Goal: Task Accomplishment & Management: Manage account settings

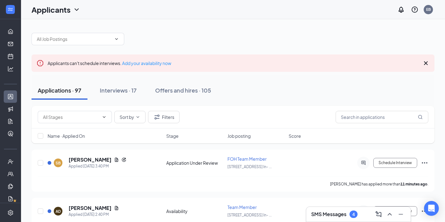
click at [325, 211] on h3 "SMS Messages" at bounding box center [328, 213] width 35 height 7
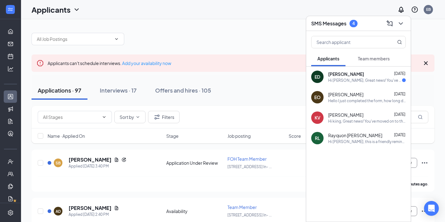
click at [349, 74] on span "Edward Dominguez" at bounding box center [346, 74] width 36 height 6
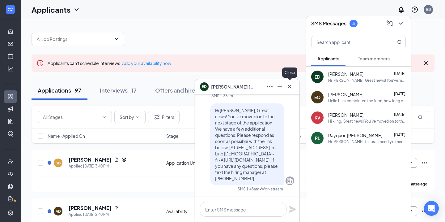
click at [292, 83] on icon "Cross" at bounding box center [289, 86] width 7 height 7
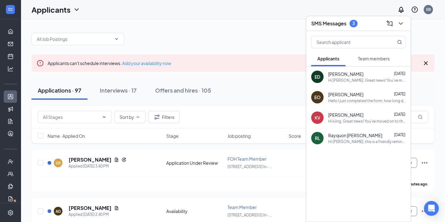
click at [383, 65] on button "Team members" at bounding box center [374, 58] width 44 height 15
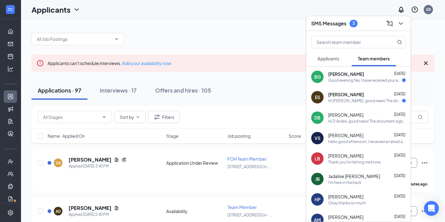
click at [340, 70] on div "BG Brando Gutierrez-Rojas Oct 14 Good evening Yes, I have received your email" at bounding box center [358, 76] width 104 height 20
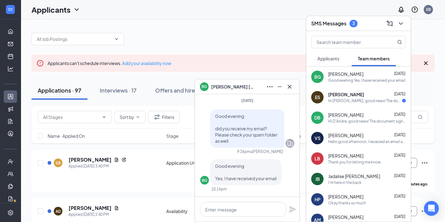
click at [325, 94] on div "ES ELIZABETH SMITH Oct 13 Hi ELIZABETH, good news! The document signature reque…" at bounding box center [358, 97] width 104 height 20
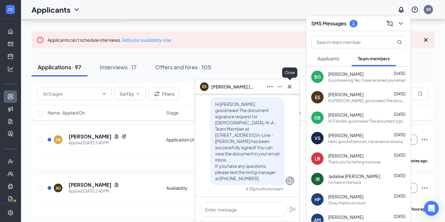
click at [290, 85] on icon "Cross" at bounding box center [290, 86] width 4 height 4
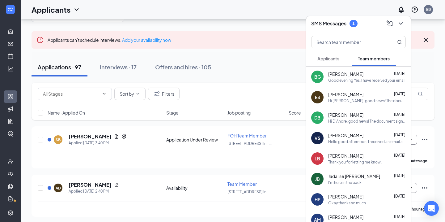
click at [344, 86] on div "BG Brando Gutierrez-Rojas Oct 14 Good evening Yes, I have received your email" at bounding box center [358, 76] width 104 height 20
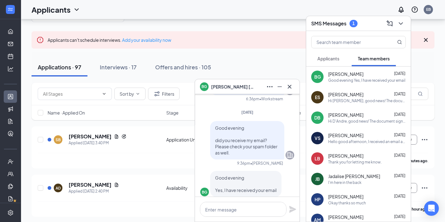
scroll to position [-23, 0]
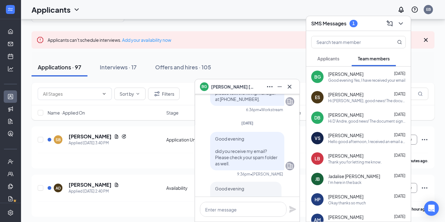
click at [294, 89] on button at bounding box center [290, 87] width 10 height 10
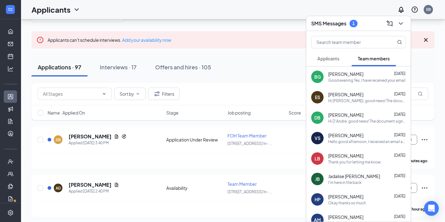
click at [322, 23] on h3 "SMS Messages" at bounding box center [328, 23] width 35 height 7
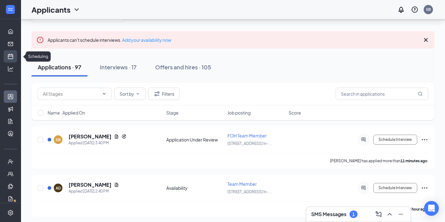
click at [16, 54] on link "Scheduling" at bounding box center [19, 56] width 6 height 12
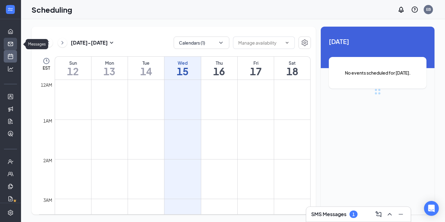
scroll to position [304, 0]
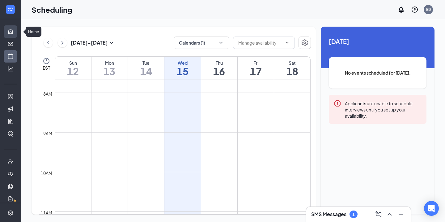
click at [16, 33] on link "Home" at bounding box center [19, 31] width 6 height 12
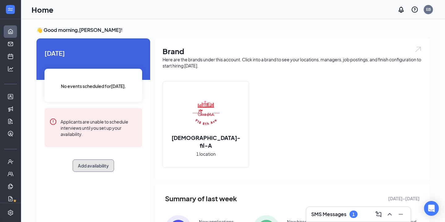
click at [96, 160] on button "Add availability" at bounding box center [93, 165] width 41 height 12
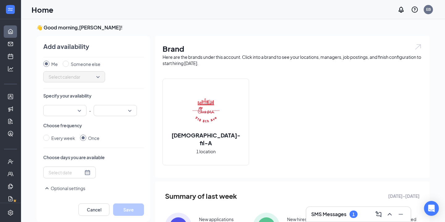
scroll to position [19, 0]
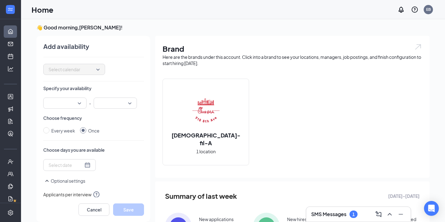
click at [71, 102] on input "search" at bounding box center [63, 103] width 32 height 11
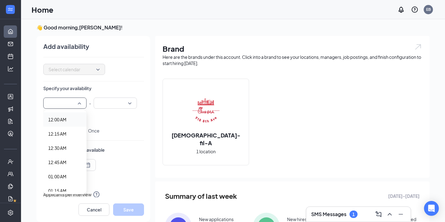
click at [82, 104] on div at bounding box center [64, 102] width 43 height 11
click at [78, 98] on input "search" at bounding box center [63, 103] width 32 height 11
click at [72, 130] on span "03:00 PM" at bounding box center [64, 129] width 33 height 7
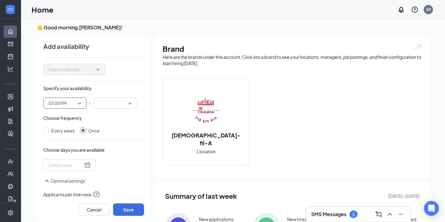
click at [105, 107] on input "search" at bounding box center [113, 103] width 32 height 11
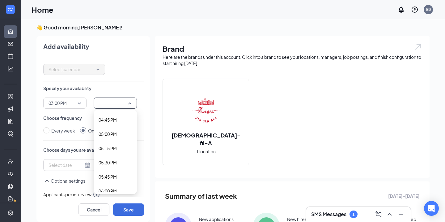
scroll to position [948, 0]
click at [120, 134] on span "05:00 PM" at bounding box center [115, 137] width 33 height 7
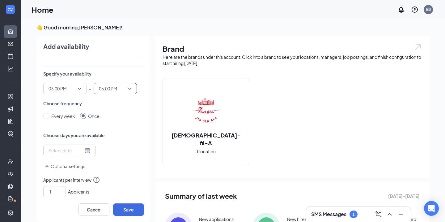
scroll to position [50, 0]
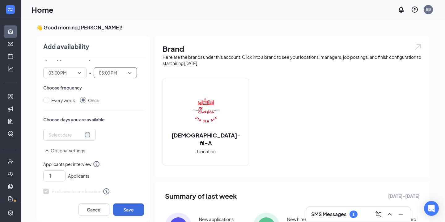
click at [83, 132] on div at bounding box center [70, 134] width 42 height 7
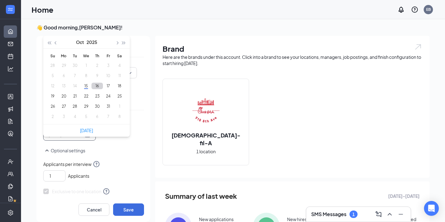
click at [95, 84] on button "16" at bounding box center [96, 85] width 11 height 6
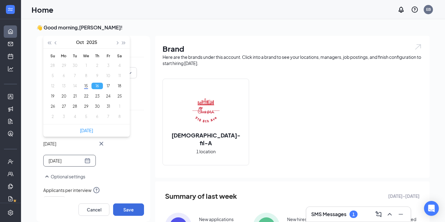
type input "2025-10-16"
click at [133, 154] on div "Thu Oct 16 Oct 2025 Su Mo Tu We Th Fr Sa 28 29 30 1 2 3 4 5 6 7 8 9 10 11 12 13…" at bounding box center [93, 148] width 101 height 38
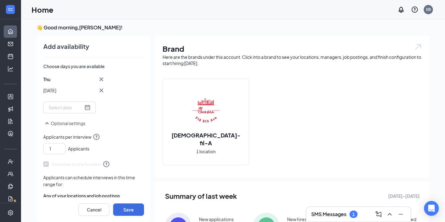
scroll to position [107, 0]
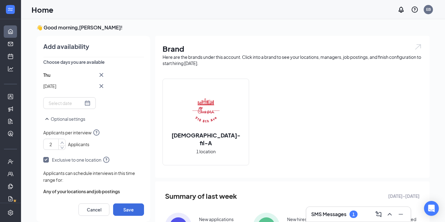
click at [63, 140] on icon "up" at bounding box center [62, 142] width 4 height 4
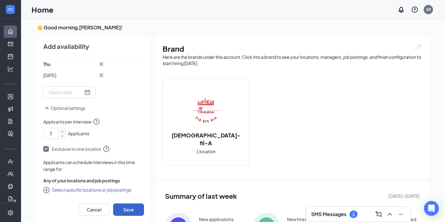
click at [128, 213] on button "Save" at bounding box center [128, 209] width 31 height 12
type input "1"
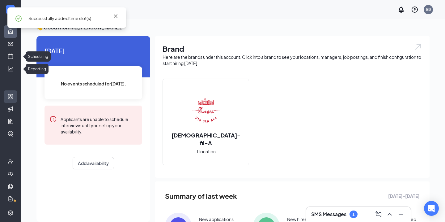
click at [16, 95] on link "Applicants" at bounding box center [19, 96] width 6 height 12
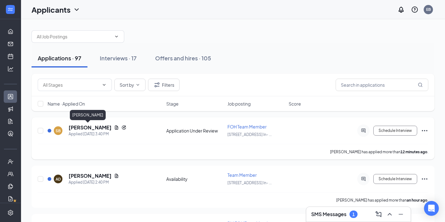
click at [89, 128] on h5 "Sarai Boria" at bounding box center [90, 127] width 43 height 7
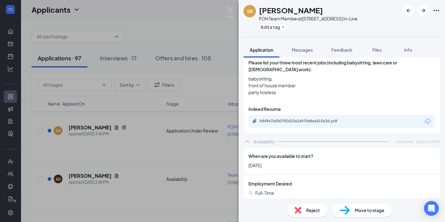
scroll to position [141, 0]
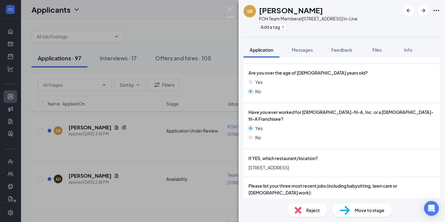
click at [357, 212] on span "Move to stage" at bounding box center [370, 209] width 30 height 7
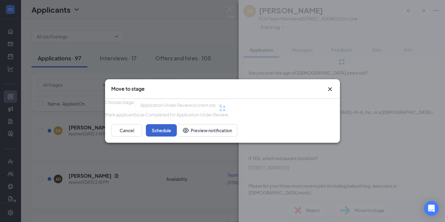
type input "Face to Face Interview (next stage)"
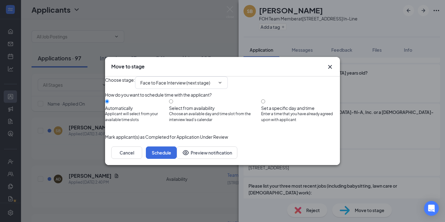
click at [325, 158] on div "Cancel Schedule Preview notification" at bounding box center [222, 152] width 235 height 25
click at [177, 158] on button "Schedule" at bounding box center [161, 152] width 31 height 12
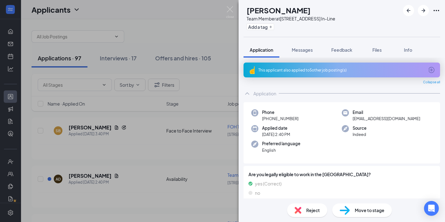
click at [346, 69] on div "This applicant also applied to 5 other job posting(s)" at bounding box center [341, 69] width 166 height 5
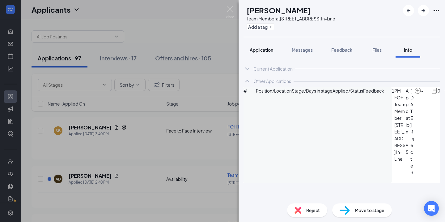
click at [275, 56] on button "Application" at bounding box center [261, 49] width 36 height 15
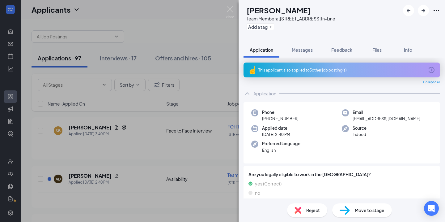
click at [291, 70] on div "This applicant also applied to 5 other job posting(s)" at bounding box center [341, 69] width 166 height 5
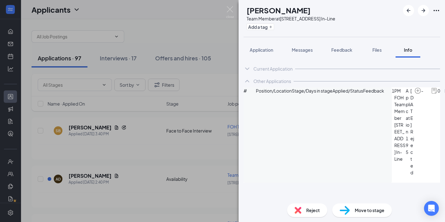
scroll to position [34, 0]
click at [269, 49] on span "Application" at bounding box center [261, 50] width 23 height 6
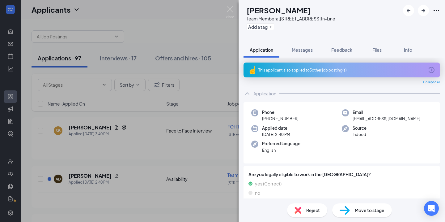
click at [351, 206] on div "Move to stage" at bounding box center [362, 210] width 60 height 14
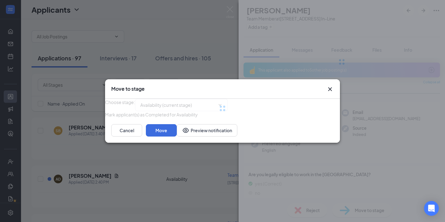
type input "Share a little about yourself (next stage)"
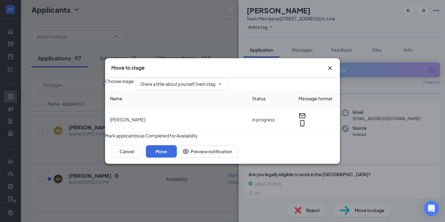
click at [332, 58] on div "Move to stage" at bounding box center [222, 67] width 235 height 19
click at [330, 64] on icon "Cross" at bounding box center [329, 67] width 7 height 7
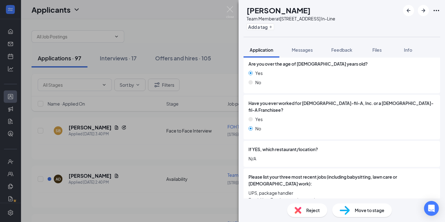
scroll to position [206, 0]
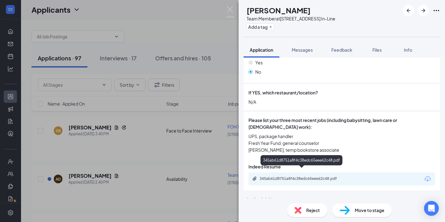
click at [300, 175] on div "345ab61d8751a8f4c38edc65eee62c48.pdf" at bounding box center [341, 178] width 187 height 13
click at [299, 176] on div "345ab61d8751a8f4c38edc65eee62c48.pdf" at bounding box center [303, 178] width 87 height 5
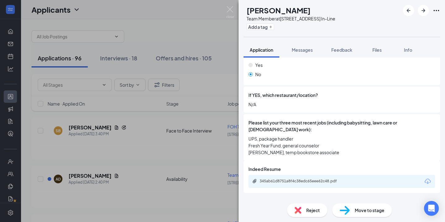
click at [357, 218] on div "Reject Move to stage" at bounding box center [341, 209] width 206 height 23
click at [357, 210] on span "Move to stage" at bounding box center [370, 209] width 30 height 7
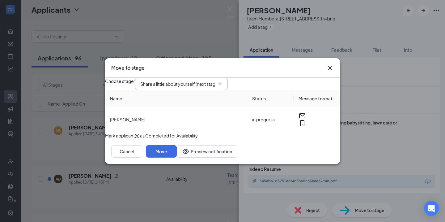
click at [228, 79] on span "Share a little about yourself (next stage)" at bounding box center [181, 84] width 93 height 12
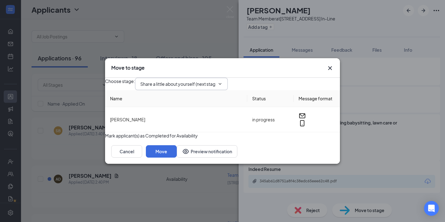
click at [222, 81] on icon "ChevronDown" at bounding box center [219, 83] width 5 height 5
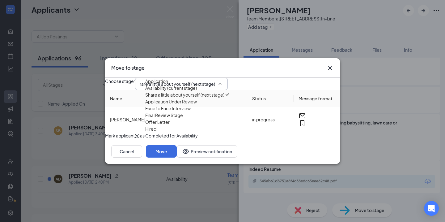
click at [191, 112] on div "Face to Face Interview" at bounding box center [167, 108] width 45 height 7
type input "Face to Face Interview"
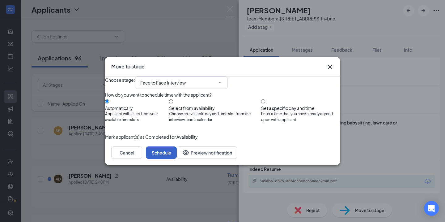
click at [177, 158] on button "Schedule" at bounding box center [161, 152] width 31 height 12
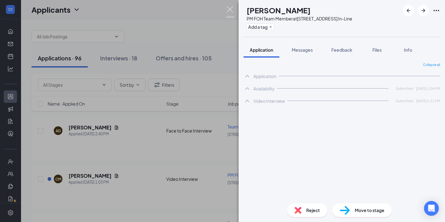
click at [232, 10] on img at bounding box center [230, 12] width 8 height 12
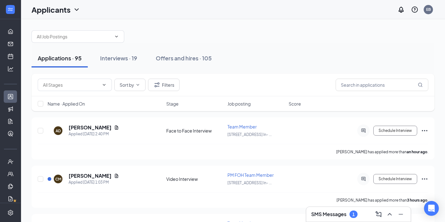
click at [93, 94] on div "Sort by Filters" at bounding box center [233, 85] width 403 height 23
click at [81, 103] on span "Name · Applied On" at bounding box center [66, 103] width 37 height 6
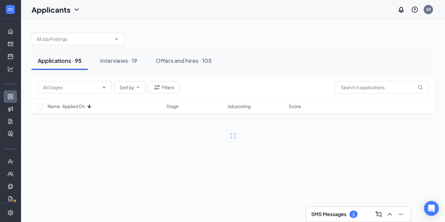
click at [82, 104] on span "Name · Applied On" at bounding box center [66, 106] width 37 height 6
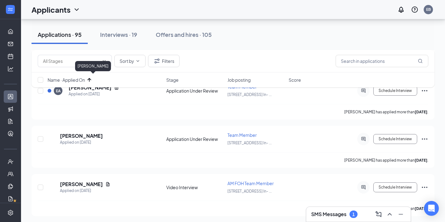
scroll to position [974, 0]
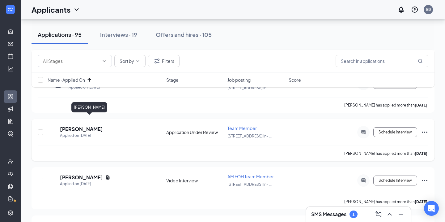
click at [98, 125] on h5 "[PERSON_NAME]" at bounding box center [81, 128] width 43 height 7
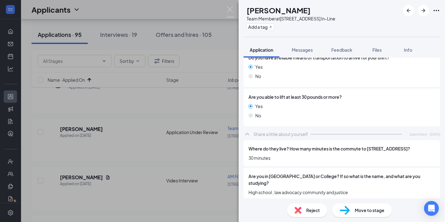
scroll to position [428, 0]
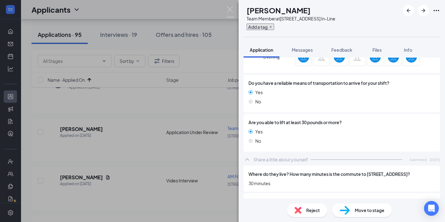
click at [274, 27] on button "Add a tag" at bounding box center [260, 26] width 27 height 6
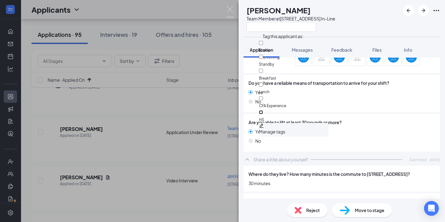
click at [263, 110] on input "HS" at bounding box center [261, 112] width 4 height 4
checkbox input "true"
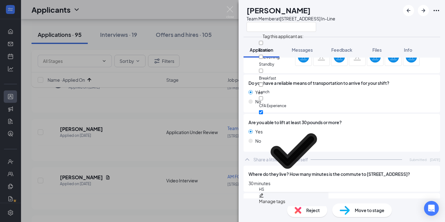
click at [225, 8] on div "MM Mirella Morales Team Member at 918 8th Avenue In-Line Application Messages F…" at bounding box center [222, 111] width 445 height 222
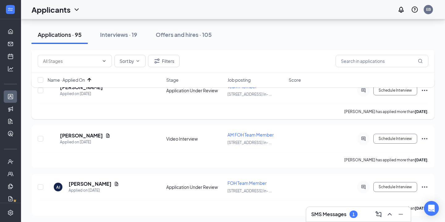
scroll to position [1017, 0]
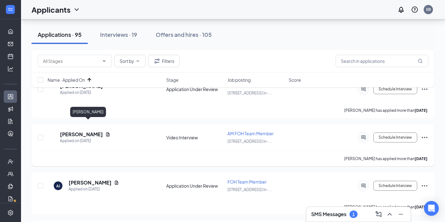
click at [88, 131] on h5 "Jazia Alston" at bounding box center [81, 134] width 43 height 7
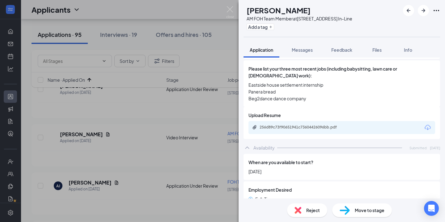
scroll to position [250, 0]
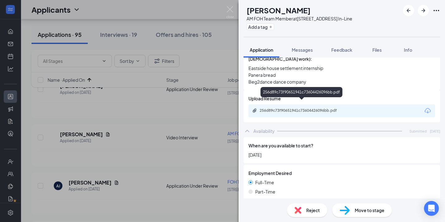
click at [285, 108] on div "256d89c73f90651941c73604426096bb.pdf" at bounding box center [303, 110] width 87 height 5
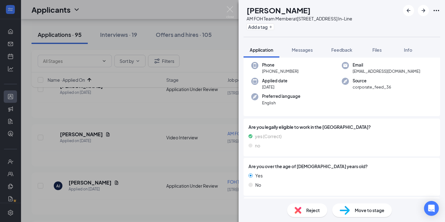
scroll to position [0, 0]
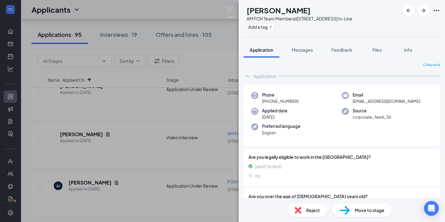
click at [359, 205] on div "Move to stage" at bounding box center [362, 210] width 60 height 14
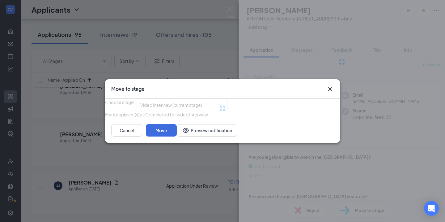
type input "Application Under Review (next stage)"
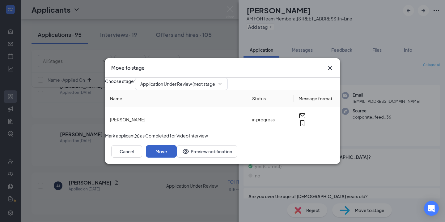
click at [177, 157] on button "Move" at bounding box center [161, 151] width 31 height 12
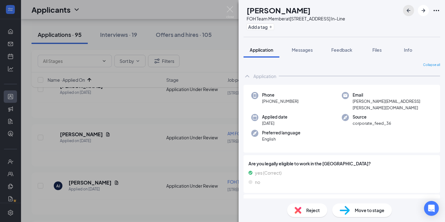
click at [405, 11] on icon "ArrowLeftNew" at bounding box center [408, 10] width 7 height 7
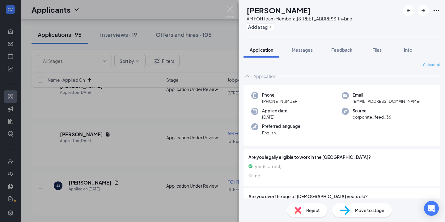
click at [348, 210] on img at bounding box center [345, 209] width 10 height 9
type input "Face to Face Interview (next stage)"
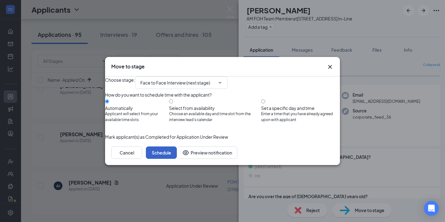
click at [177, 158] on button "Schedule" at bounding box center [161, 152] width 31 height 12
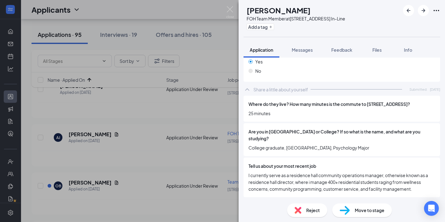
scroll to position [573, 0]
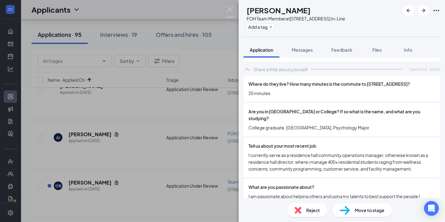
click at [344, 206] on img at bounding box center [345, 209] width 10 height 9
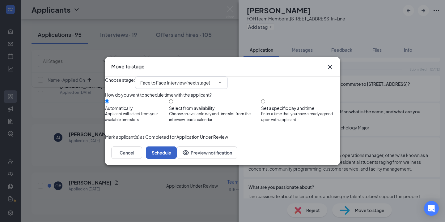
click at [177, 158] on button "Schedule" at bounding box center [161, 152] width 31 height 12
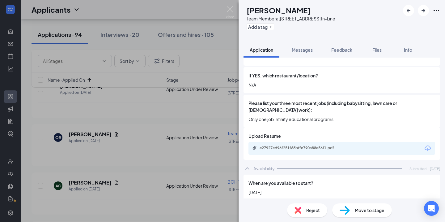
scroll to position [266, 0]
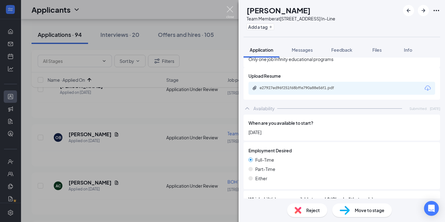
click at [232, 14] on img at bounding box center [230, 12] width 8 height 12
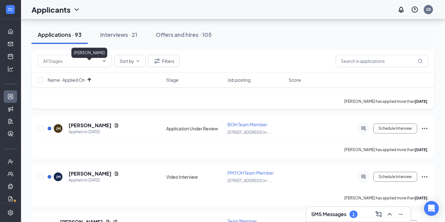
scroll to position [1322, 0]
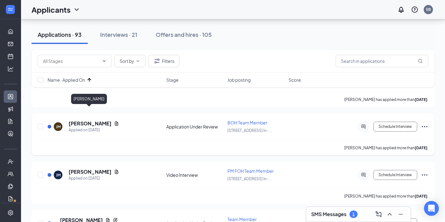
click at [96, 120] on h5 "Justin Morales" at bounding box center [90, 123] width 43 height 7
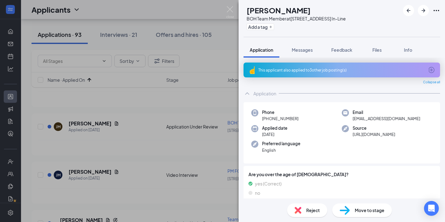
click at [314, 67] on div "This applicant also applied to 3 other job posting(s)" at bounding box center [341, 69] width 166 height 5
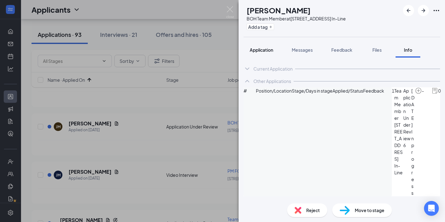
click at [263, 56] on button "Application" at bounding box center [261, 49] width 36 height 15
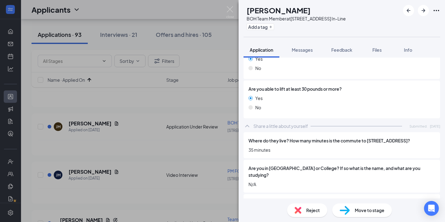
scroll to position [523, 0]
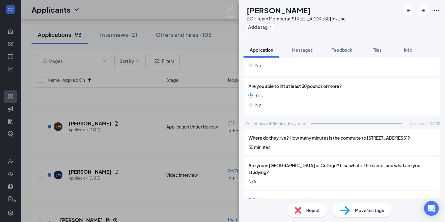
click at [354, 205] on div "Move to stage" at bounding box center [362, 210] width 60 height 14
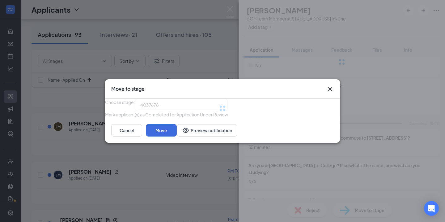
type input "Face to Face Interview (next stage)"
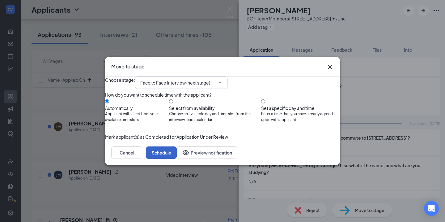
click at [177, 158] on button "Schedule" at bounding box center [161, 152] width 31 height 12
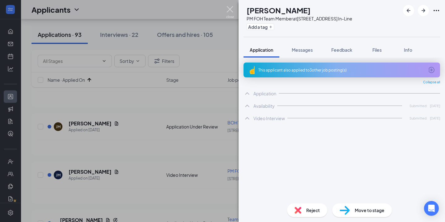
click at [232, 9] on img at bounding box center [230, 12] width 8 height 12
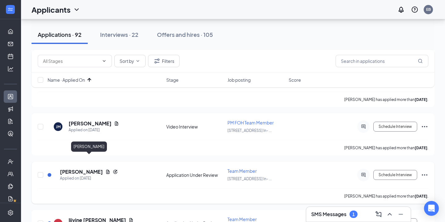
click at [94, 168] on h5 "Justin Morales" at bounding box center [81, 171] width 43 height 7
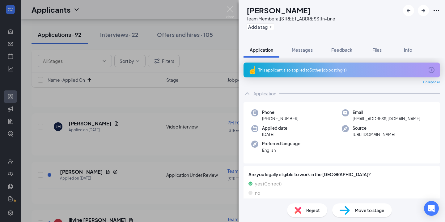
click at [297, 205] on div "Reject" at bounding box center [307, 210] width 40 height 14
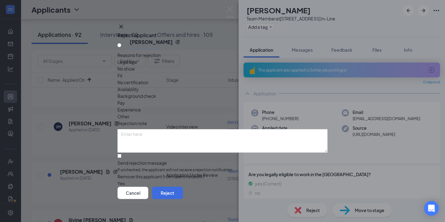
click at [129, 113] on span "Other" at bounding box center [123, 116] width 12 height 7
click at [232, 129] on textarea at bounding box center [222, 140] width 210 height 23
type textarea "multiple applications"
click at [183, 195] on button "Reject" at bounding box center [167, 192] width 31 height 12
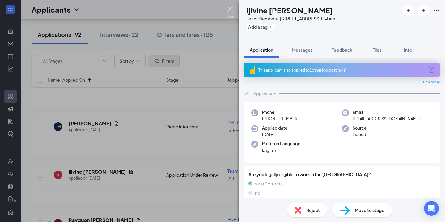
click at [232, 8] on img at bounding box center [230, 12] width 8 height 12
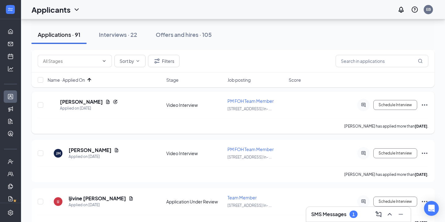
scroll to position [1295, 0]
click at [87, 147] on h5 "Justin Morales" at bounding box center [90, 150] width 43 height 7
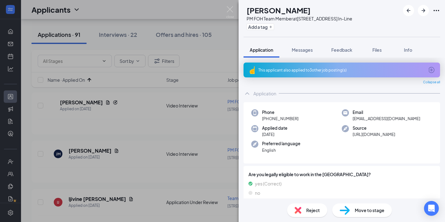
click at [294, 210] on img at bounding box center [297, 209] width 7 height 7
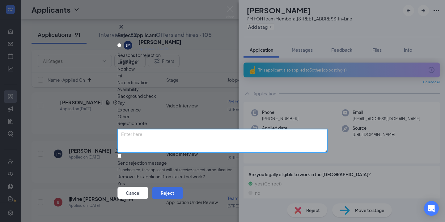
click at [207, 129] on textarea at bounding box center [222, 140] width 210 height 23
type textarea "multiple applications"
click at [248, 91] on div "Legal age No show Fit No certification Availability Background check Pay Experi…" at bounding box center [222, 88] width 210 height 61
click at [244, 113] on div "Other" at bounding box center [222, 116] width 210 height 7
click at [183, 189] on button "Reject" at bounding box center [167, 192] width 31 height 12
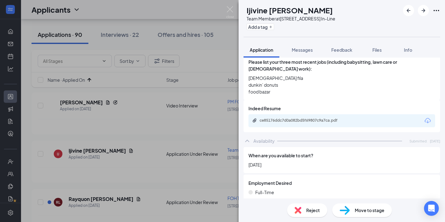
scroll to position [247, 0]
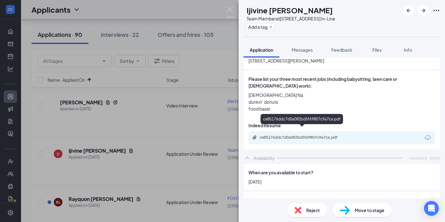
click at [294, 135] on div "ce85176ddc7d0a082bd5f69807c9a7ca.pdf" at bounding box center [303, 137] width 87 height 5
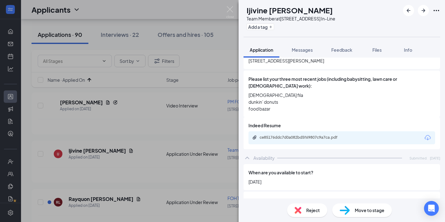
click at [342, 204] on div "Move to stage" at bounding box center [362, 210] width 60 height 14
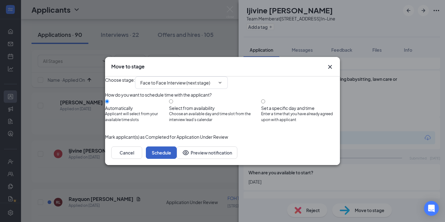
click at [177, 158] on button "Schedule" at bounding box center [161, 152] width 31 height 12
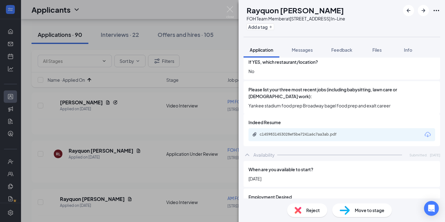
scroll to position [228, 0]
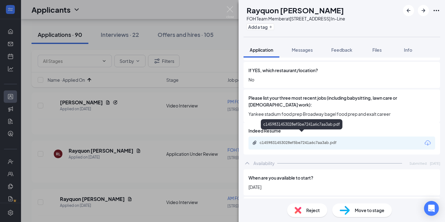
click at [314, 140] on div "c1459831453028ef5be7241a6c7aa3ab.pdf" at bounding box center [303, 142] width 87 height 5
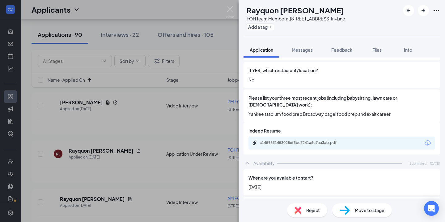
click at [292, 201] on div at bounding box center [363, 204] width 143 height 7
click at [292, 205] on div "Reject" at bounding box center [307, 210] width 40 height 14
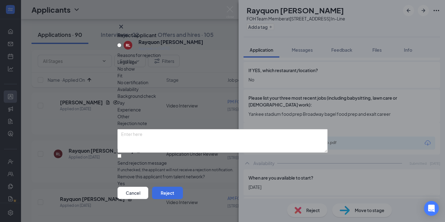
click at [129, 113] on span "Other" at bounding box center [123, 116] width 12 height 7
click at [241, 113] on div "Other" at bounding box center [222, 116] width 210 height 7
click at [122, 77] on span "Fit" at bounding box center [119, 75] width 5 height 7
click at [183, 192] on button "Reject" at bounding box center [167, 192] width 31 height 12
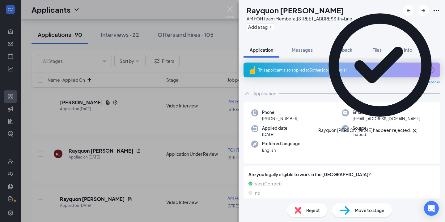
click at [304, 199] on div "Reject Move to stage" at bounding box center [341, 209] width 206 height 23
click at [302, 207] on div "Reject" at bounding box center [307, 210] width 40 height 14
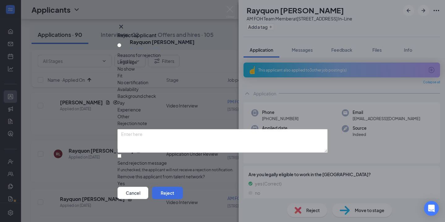
click at [194, 79] on div "Fit" at bounding box center [222, 75] width 210 height 7
click at [301, 186] on div "Cancel Reject" at bounding box center [222, 192] width 210 height 12
click at [183, 188] on button "Reject" at bounding box center [167, 192] width 31 height 12
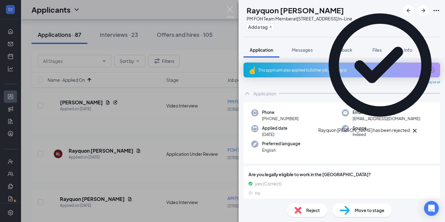
click at [304, 210] on div "Reject" at bounding box center [307, 210] width 40 height 14
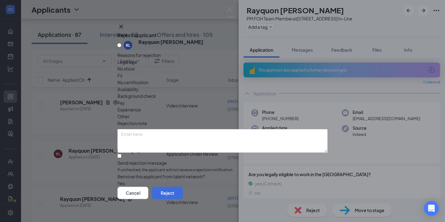
click at [122, 78] on span "Fit" at bounding box center [119, 75] width 5 height 7
click at [183, 195] on button "Reject" at bounding box center [167, 192] width 31 height 12
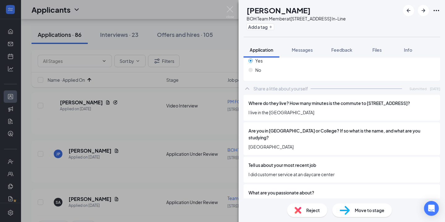
scroll to position [528, 0]
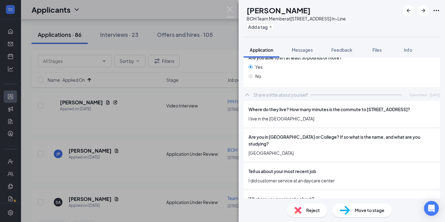
click at [357, 209] on span "Move to stage" at bounding box center [370, 209] width 30 height 7
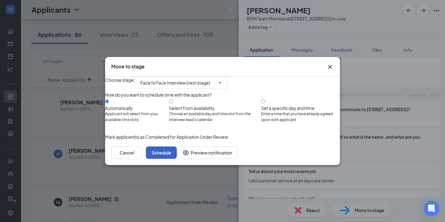
click at [177, 158] on button "Schedule" at bounding box center [161, 152] width 31 height 12
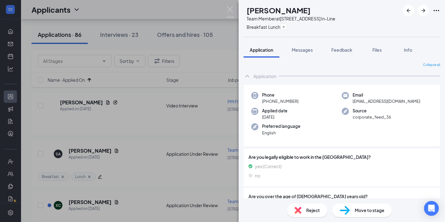
click at [349, 213] on img at bounding box center [345, 209] width 10 height 9
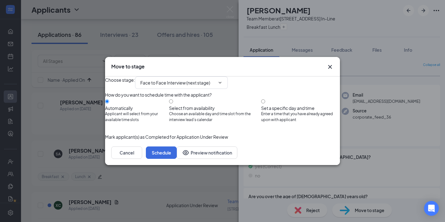
click at [323, 154] on div "Cancel Schedule Preview notification" at bounding box center [222, 152] width 235 height 25
click at [177, 158] on button "Schedule" at bounding box center [161, 152] width 31 height 12
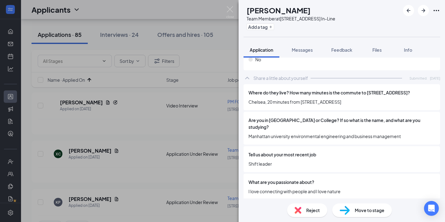
scroll to position [546, 0]
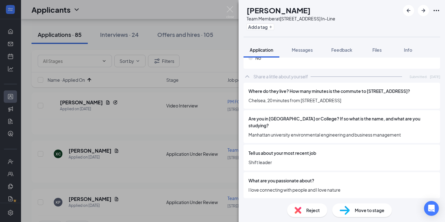
click at [352, 206] on div "Move to stage" at bounding box center [362, 210] width 60 height 14
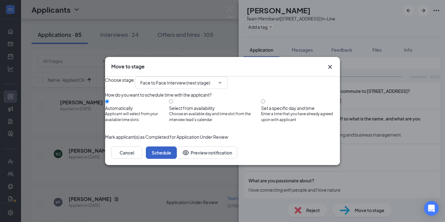
click at [177, 158] on button "Schedule" at bounding box center [161, 152] width 31 height 12
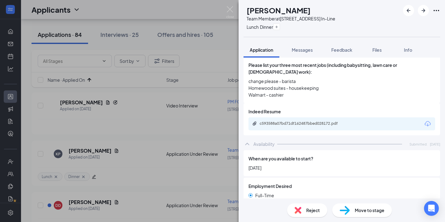
scroll to position [221, 0]
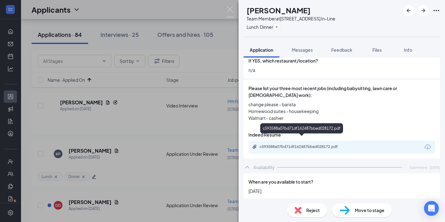
click at [279, 144] on div "c593588a07bd71df162487bbed028172.pdf" at bounding box center [303, 146] width 87 height 5
click at [360, 208] on span "Move to stage" at bounding box center [370, 209] width 30 height 7
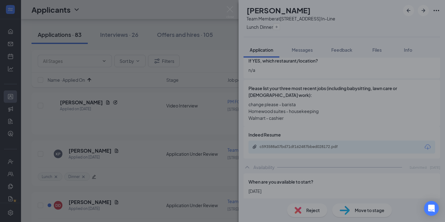
type input "Face to Face Interview (next stage)"
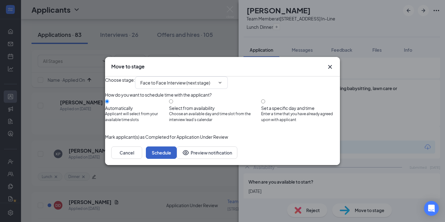
click at [177, 158] on button "Schedule" at bounding box center [161, 152] width 31 height 12
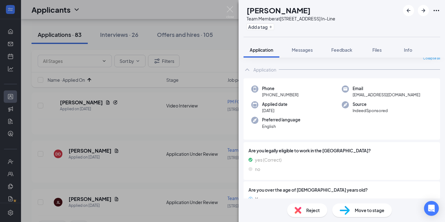
scroll to position [3, 0]
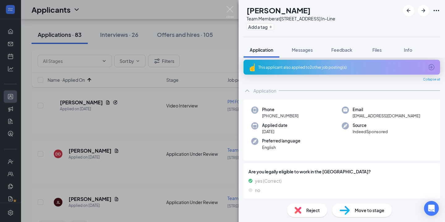
click at [294, 65] on div "This applicant also applied to 2 other job posting(s)" at bounding box center [341, 67] width 166 height 5
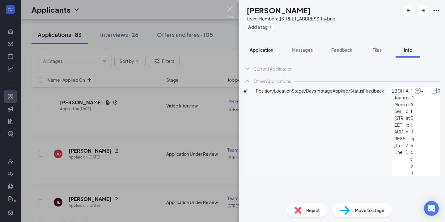
click at [271, 54] on button "Application" at bounding box center [261, 49] width 36 height 15
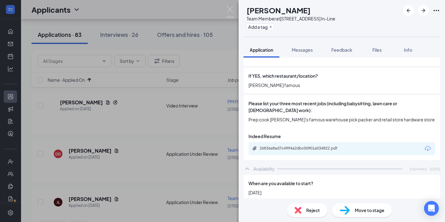
scroll to position [265, 0]
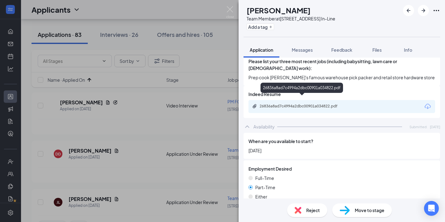
click at [293, 93] on div "26836a8ad7c4994a2dbc00901a034822.pdf" at bounding box center [301, 88] width 82 height 13
click at [293, 100] on div "26836a8ad7c4994a2dbc00901a034822.pdf" at bounding box center [341, 106] width 187 height 13
click at [293, 103] on div "26836a8ad7c4994a2dbc00901a034822.pdf" at bounding box center [303, 105] width 87 height 5
click at [230, 11] on img at bounding box center [230, 12] width 8 height 12
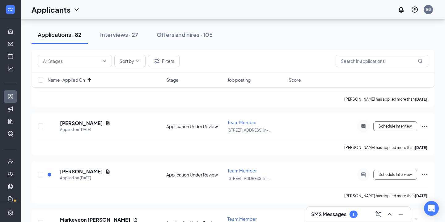
scroll to position [1835, 0]
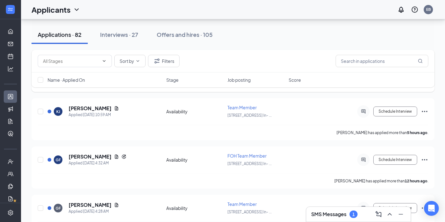
scroll to position [74, 0]
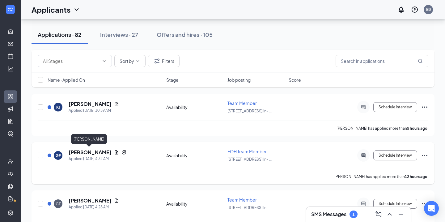
click at [93, 149] on h5 "[PERSON_NAME]" at bounding box center [90, 152] width 43 height 7
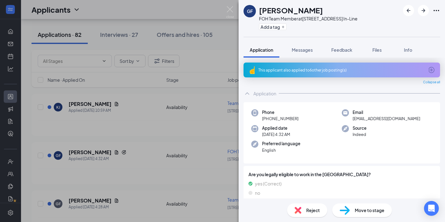
click at [283, 73] on div "This applicant also applied to 6 other job posting(s)" at bounding box center [341, 69] width 196 height 15
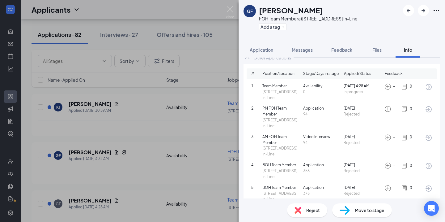
scroll to position [57, 0]
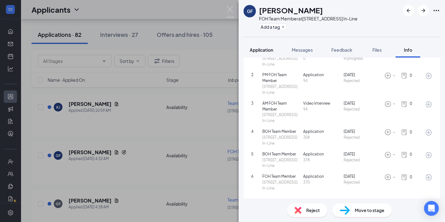
click at [273, 48] on span "Application" at bounding box center [261, 50] width 23 height 6
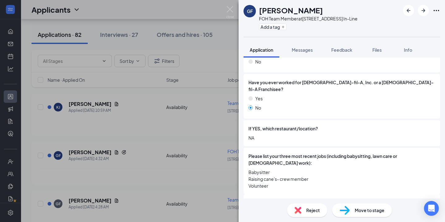
scroll to position [205, 0]
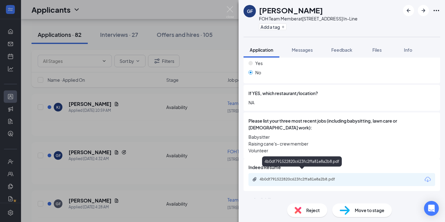
click at [293, 176] on div "4b0df791522820c623fc2ffa81e8a2b8.pdf" at bounding box center [303, 178] width 87 height 5
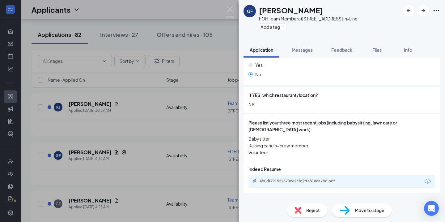
click at [309, 211] on span "Reject" at bounding box center [313, 209] width 14 height 7
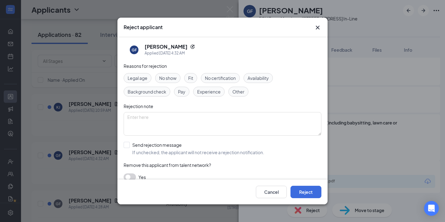
click at [192, 78] on span "Fit" at bounding box center [190, 77] width 5 height 7
click at [244, 96] on div "Other" at bounding box center [238, 92] width 20 height 10
click at [187, 73] on div "Reasons for rejection Legal age No show Fit No certification Availability Backg…" at bounding box center [223, 124] width 198 height 124
click at [190, 77] on span "Fit" at bounding box center [190, 77] width 5 height 7
click at [186, 108] on div "Rejection note" at bounding box center [223, 106] width 198 height 7
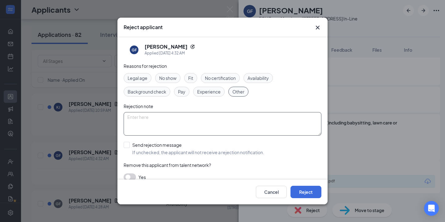
click at [183, 127] on textarea at bounding box center [223, 123] width 198 height 23
type textarea "Multiple applications"
click at [296, 191] on button "Reject" at bounding box center [305, 191] width 31 height 12
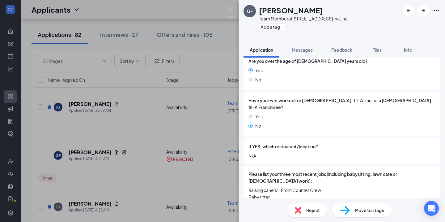
scroll to position [196, 0]
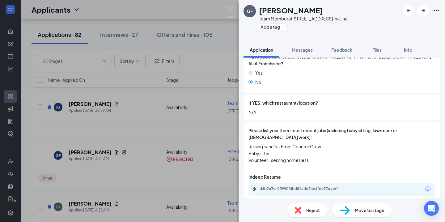
click at [364, 209] on span "Move to stage" at bounding box center [370, 209] width 30 height 7
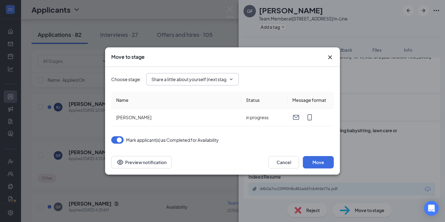
click at [237, 78] on span "Share a little about yourself (next stage)" at bounding box center [192, 79] width 93 height 12
click at [236, 79] on span "Share a little about yourself (next stage)" at bounding box center [192, 79] width 93 height 12
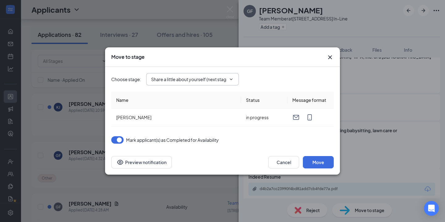
click at [233, 79] on icon "ChevronDown" at bounding box center [231, 79] width 5 height 5
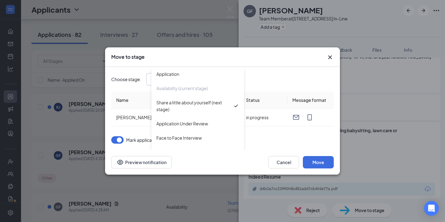
click at [233, 79] on div "Application" at bounding box center [197, 74] width 93 height 14
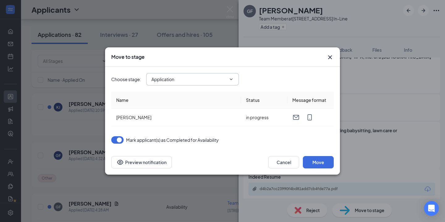
click at [233, 79] on icon "ChevronDown" at bounding box center [231, 79] width 5 height 5
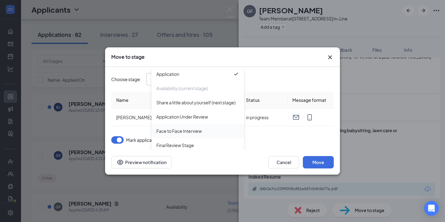
click at [210, 129] on div "Face to Face Interview" at bounding box center [197, 130] width 83 height 7
type input "Face to Face Interview"
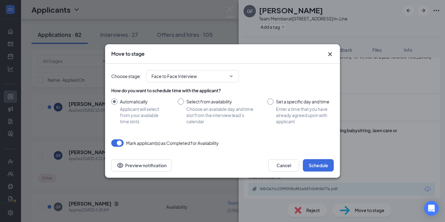
click at [316, 156] on div "Cancel Schedule Preview notification" at bounding box center [222, 165] width 235 height 25
click at [316, 164] on button "Schedule" at bounding box center [318, 165] width 31 height 12
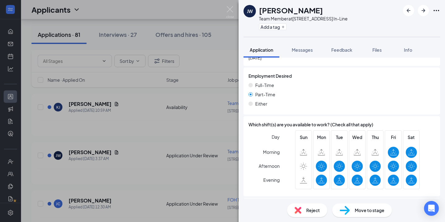
scroll to position [349, 0]
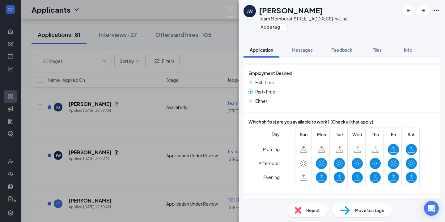
click at [365, 205] on div "Move to stage" at bounding box center [362, 210] width 60 height 14
type input "Face to Face Interview (next stage)"
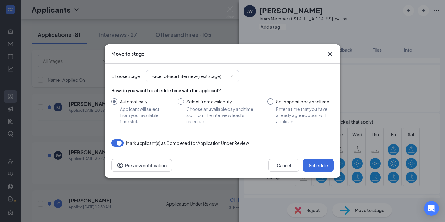
click at [316, 158] on div "Cancel Schedule Preview notification" at bounding box center [222, 165] width 235 height 25
click at [320, 162] on button "Schedule" at bounding box center [318, 165] width 31 height 12
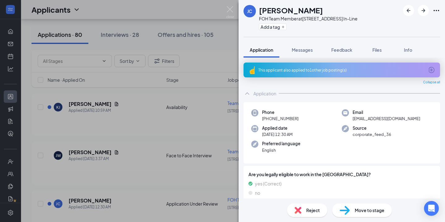
click at [289, 70] on div "This applicant also applied to 1 other job posting(s)" at bounding box center [341, 69] width 166 height 5
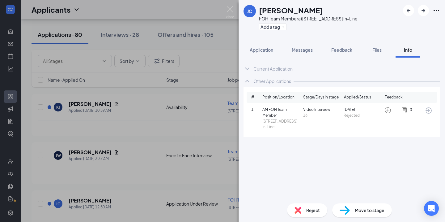
click at [310, 210] on span "Reject" at bounding box center [313, 209] width 14 height 7
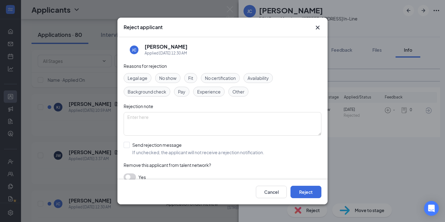
click at [192, 75] on span "Fit" at bounding box center [190, 77] width 5 height 7
click at [311, 194] on button "Reject" at bounding box center [305, 191] width 31 height 12
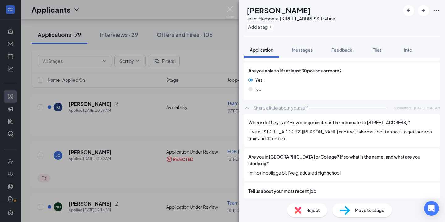
scroll to position [527, 0]
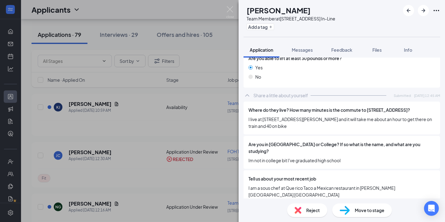
click at [360, 211] on span "Move to stage" at bounding box center [370, 209] width 30 height 7
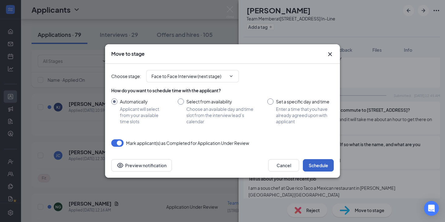
click at [323, 167] on button "Schedule" at bounding box center [318, 165] width 31 height 12
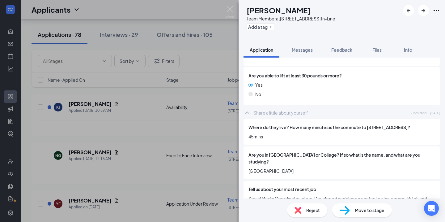
scroll to position [632, 0]
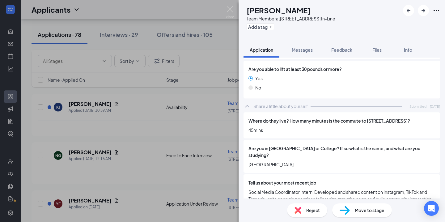
click at [357, 209] on span "Move to stage" at bounding box center [370, 209] width 30 height 7
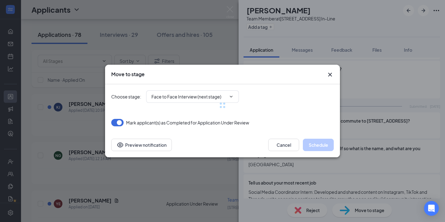
click at [328, 79] on div "Move to stage Choose stage : Face to Face Interview (next stage) [PERSON_NAME] …" at bounding box center [222, 111] width 235 height 92
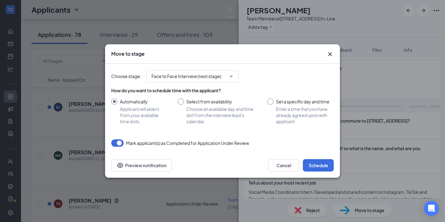
click at [327, 52] on icon "Cross" at bounding box center [329, 53] width 7 height 7
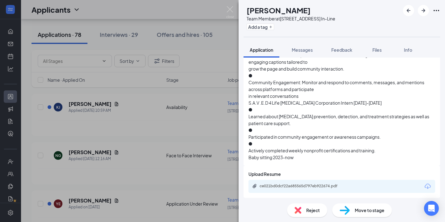
scroll to position [277, 0]
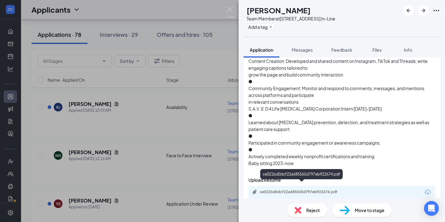
click at [293, 189] on div "ce021bd0dcf22a685565d797eb922674.pdf" at bounding box center [303, 191] width 87 height 5
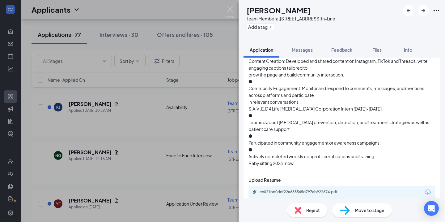
click at [349, 211] on div "Move to stage" at bounding box center [362, 210] width 60 height 14
type input "Face to Face Interview (next stage)"
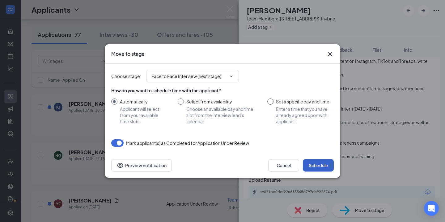
click at [316, 165] on button "Schedule" at bounding box center [318, 165] width 31 height 12
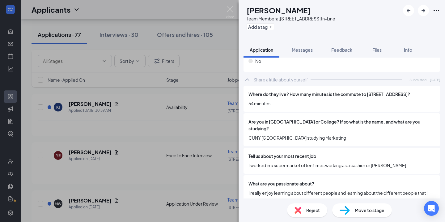
scroll to position [555, 0]
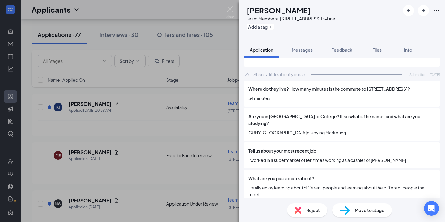
click at [310, 216] on div "Reject" at bounding box center [307, 210] width 40 height 14
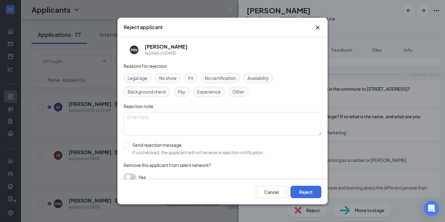
click at [192, 84] on div "Legal age No show Fit No certification Availability Background check Pay Experi…" at bounding box center [223, 84] width 198 height 23
click at [192, 79] on span "Fit" at bounding box center [190, 77] width 5 height 7
click at [300, 194] on button "Reject" at bounding box center [305, 191] width 31 height 12
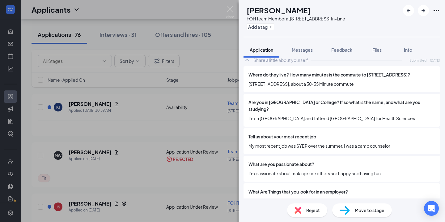
scroll to position [595, 0]
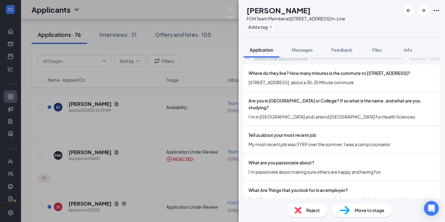
click at [311, 200] on div "Reject Move to stage" at bounding box center [341, 209] width 206 height 23
click at [309, 212] on span "Reject" at bounding box center [313, 209] width 14 height 7
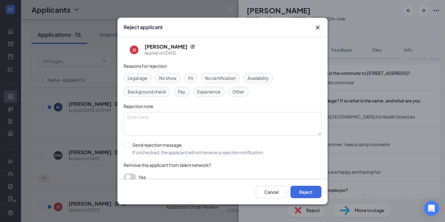
click at [143, 77] on span "Legal age" at bounding box center [138, 77] width 20 height 7
click at [265, 83] on div "Legal age No show Fit No certification Availability Background check Pay Experi…" at bounding box center [223, 84] width 198 height 23
click at [265, 79] on span "Availability" at bounding box center [257, 77] width 21 height 7
click at [316, 182] on div "Cancel Reject" at bounding box center [222, 191] width 210 height 25
click at [314, 188] on button "Reject" at bounding box center [305, 191] width 31 height 12
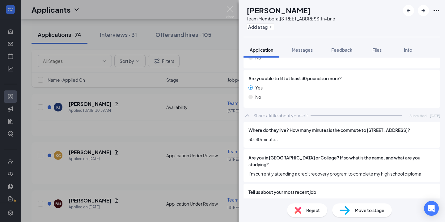
scroll to position [509, 0]
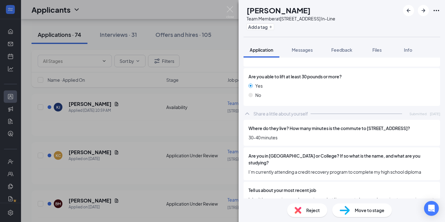
click at [315, 209] on span "Reject" at bounding box center [313, 209] width 14 height 7
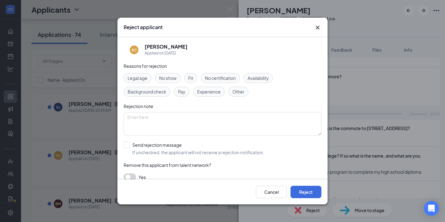
click at [322, 29] on div "Reject applicant" at bounding box center [222, 27] width 210 height 19
click at [319, 28] on icon "Cross" at bounding box center [317, 27] width 7 height 7
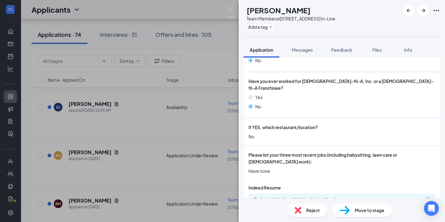
scroll to position [222, 0]
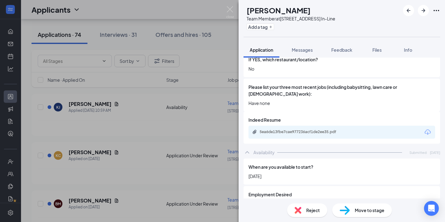
click at [292, 130] on div "5ea6de13fbe7cae977236acf1de2ee35.pdf" at bounding box center [341, 131] width 187 height 13
click at [289, 129] on div "5ea6de13fbe7cae977236acf1de2ee35.pdf" at bounding box center [303, 131] width 87 height 5
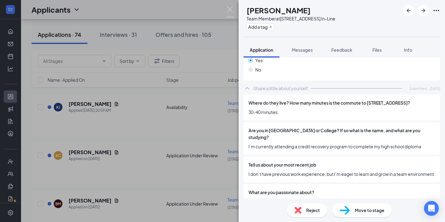
scroll to position [559, 0]
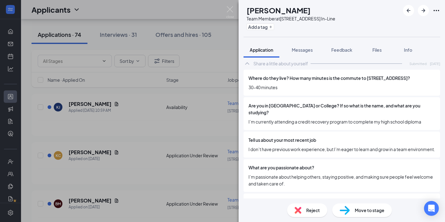
click at [357, 210] on span "Move to stage" at bounding box center [370, 209] width 30 height 7
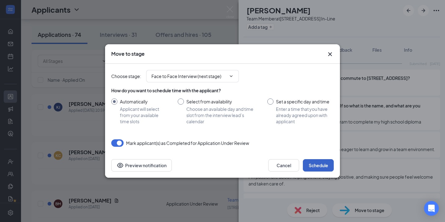
click at [323, 160] on button "Schedule" at bounding box center [318, 165] width 31 height 12
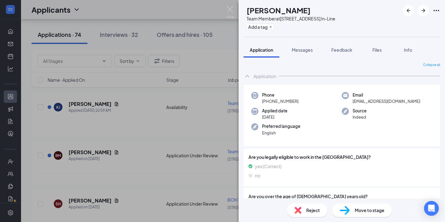
click at [350, 207] on div "Move to stage" at bounding box center [362, 210] width 60 height 14
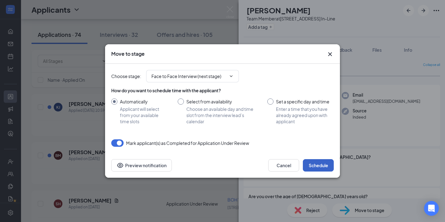
click at [325, 163] on button "Schedule" at bounding box center [318, 165] width 31 height 12
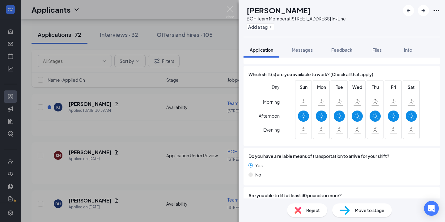
scroll to position [356, 0]
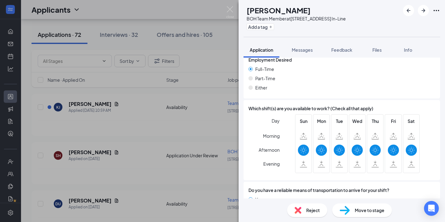
click at [350, 211] on div "Move to stage" at bounding box center [362, 210] width 60 height 14
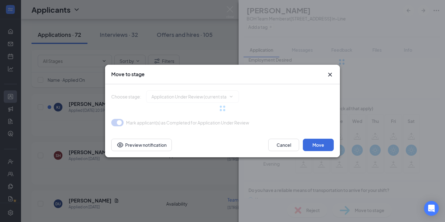
type input "Face to Face Interview (next stage)"
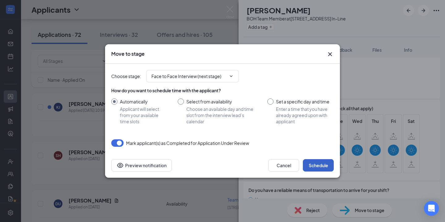
click at [321, 162] on button "Schedule" at bounding box center [318, 165] width 31 height 12
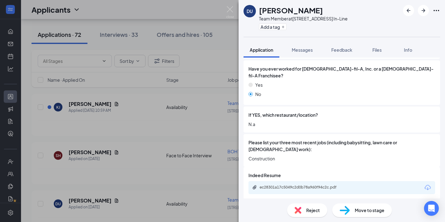
scroll to position [175, 0]
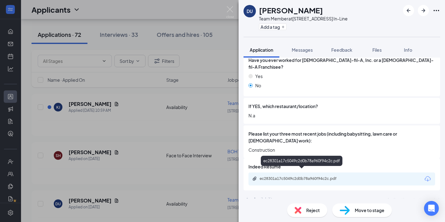
click at [310, 175] on div "ec28301a17c5049c2d0b78a960f94c2c.pdf" at bounding box center [341, 178] width 187 height 13
click at [303, 163] on div "ec28301a17c5049c2d0b78a960f94c2c.pdf" at bounding box center [302, 160] width 82 height 10
click at [302, 165] on div "ec28301a17c5049c2d0b78a960f94c2c.pdf" at bounding box center [302, 161] width 82 height 13
click at [302, 172] on div "ec28301a17c5049c2d0b78a960f94c2c.pdf" at bounding box center [341, 178] width 187 height 13
click at [302, 176] on div "ec28301a17c5049c2d0b78a960f94c2c.pdf" at bounding box center [303, 178] width 87 height 5
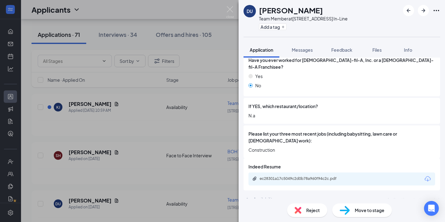
click at [299, 211] on img at bounding box center [297, 209] width 7 height 7
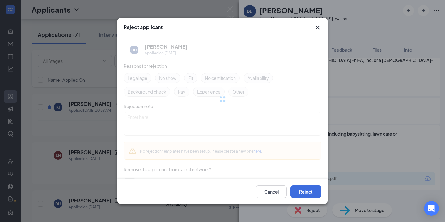
scroll to position [173, 0]
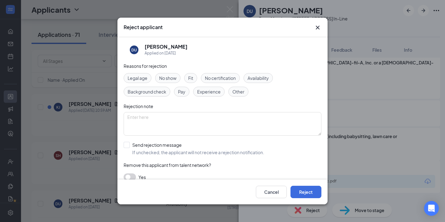
click at [260, 83] on div "Legal age No show Fit No certification Availability Background check Pay Experi…" at bounding box center [223, 84] width 198 height 23
click at [260, 81] on div "Availability" at bounding box center [257, 78] width 29 height 10
click at [308, 196] on button "Reject" at bounding box center [305, 191] width 31 height 12
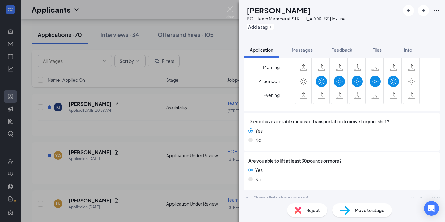
scroll to position [515, 0]
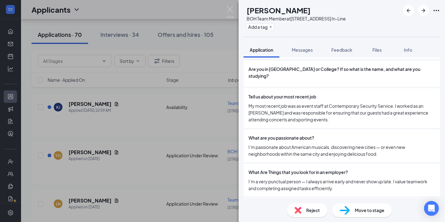
click at [302, 206] on div "Reject" at bounding box center [307, 210] width 40 height 14
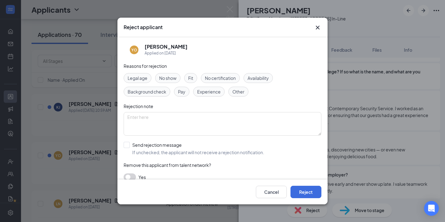
click at [194, 73] on div "Reasons for rejection Legal age No show Fit No certification Availability Backg…" at bounding box center [223, 124] width 198 height 124
click at [194, 73] on div "Legal age No show Fit No certification Availability Background check Pay Experi…" at bounding box center [223, 84] width 198 height 23
click at [194, 75] on div "Fit" at bounding box center [190, 78] width 13 height 10
click at [314, 192] on button "Reject" at bounding box center [305, 191] width 31 height 12
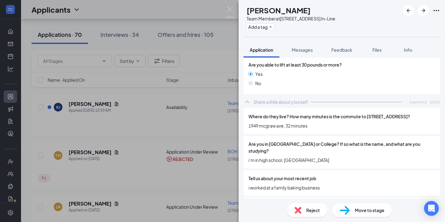
scroll to position [537, 0]
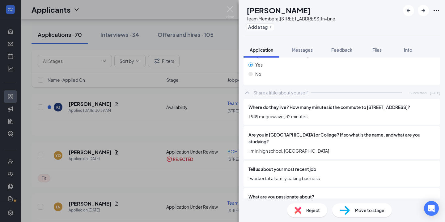
click at [307, 209] on span "Reject" at bounding box center [313, 209] width 14 height 7
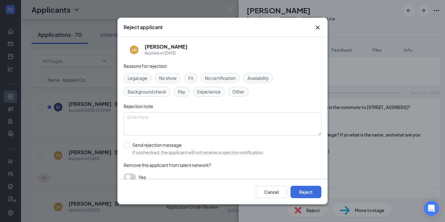
click at [318, 26] on icon "Cross" at bounding box center [317, 27] width 7 height 7
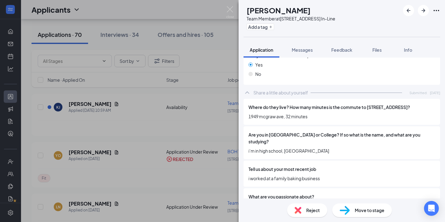
click at [296, 207] on img at bounding box center [297, 209] width 7 height 7
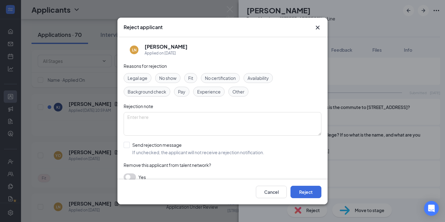
click at [128, 78] on span "Legal age" at bounding box center [138, 77] width 20 height 7
click at [252, 82] on div "Availability" at bounding box center [257, 78] width 29 height 10
click at [302, 182] on div "Cancel Reject" at bounding box center [222, 191] width 210 height 25
click at [302, 187] on button "Reject" at bounding box center [305, 191] width 31 height 12
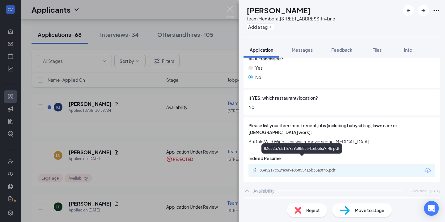
scroll to position [188, 0]
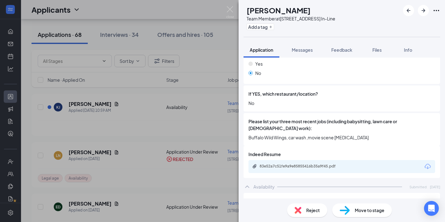
click at [290, 163] on div "83e52a7c51fe9a9e85855416b35a9f45.pdf" at bounding box center [303, 165] width 87 height 5
click at [361, 210] on span "Move to stage" at bounding box center [370, 209] width 30 height 7
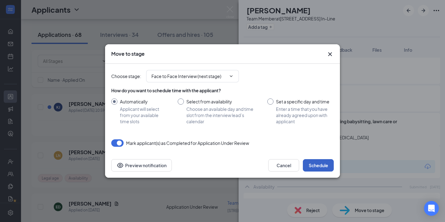
click at [327, 163] on button "Schedule" at bounding box center [318, 165] width 31 height 12
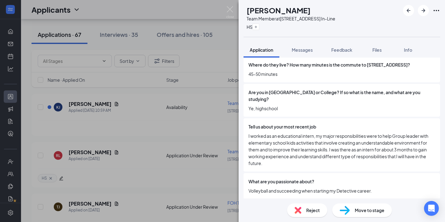
scroll to position [570, 0]
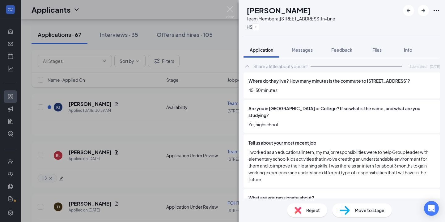
click at [312, 212] on span "Reject" at bounding box center [313, 209] width 14 height 7
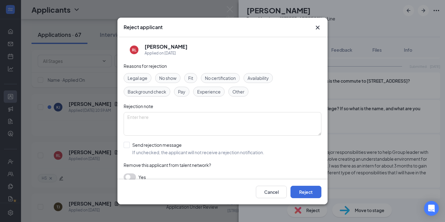
click at [193, 78] on span "Fit" at bounding box center [190, 77] width 5 height 7
click at [303, 189] on button "Reject" at bounding box center [305, 191] width 31 height 12
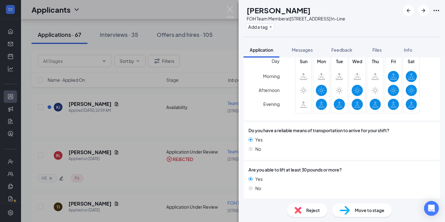
scroll to position [513, 0]
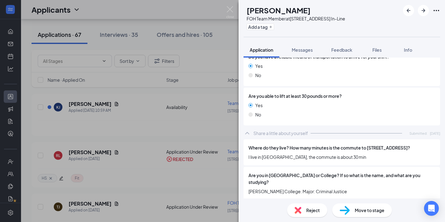
click at [305, 214] on div "Reject" at bounding box center [307, 210] width 40 height 14
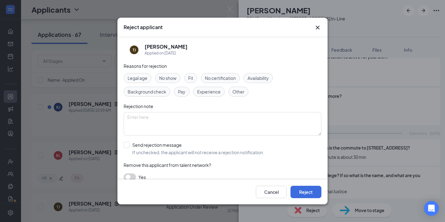
click at [144, 75] on span "Legal age" at bounding box center [138, 77] width 20 height 7
click at [273, 77] on div "Availability" at bounding box center [257, 78] width 29 height 10
click at [319, 192] on button "Reject" at bounding box center [305, 191] width 31 height 12
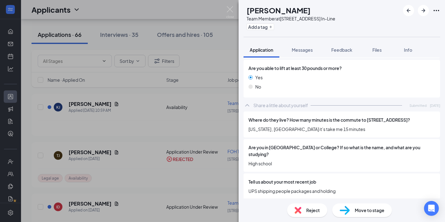
scroll to position [520, 0]
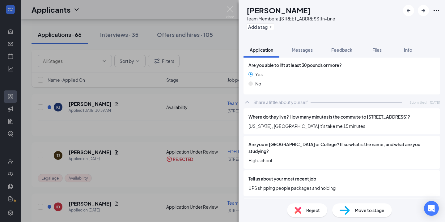
click at [310, 200] on div "Reject Move to stage" at bounding box center [341, 209] width 206 height 23
click at [309, 209] on span "Reject" at bounding box center [313, 209] width 14 height 7
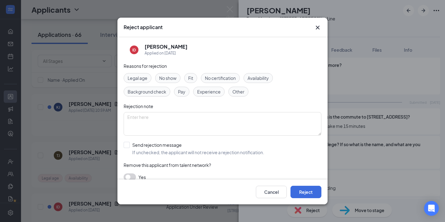
click at [142, 76] on span "Legal age" at bounding box center [138, 77] width 20 height 7
click at [258, 85] on div "Legal age No show Fit No certification Availability Background check Pay Experi…" at bounding box center [223, 84] width 198 height 23
click at [258, 74] on div "Availability" at bounding box center [257, 78] width 29 height 10
click at [272, 78] on div "Availability" at bounding box center [257, 78] width 29 height 10
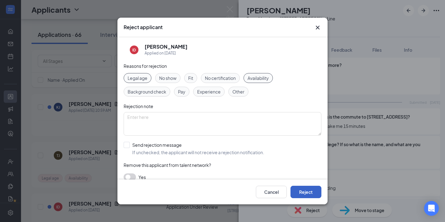
click at [311, 193] on button "Reject" at bounding box center [305, 191] width 31 height 12
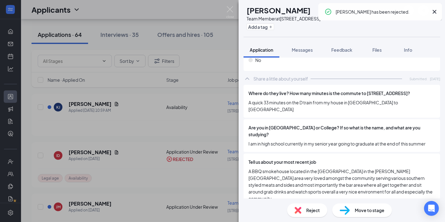
scroll to position [586, 0]
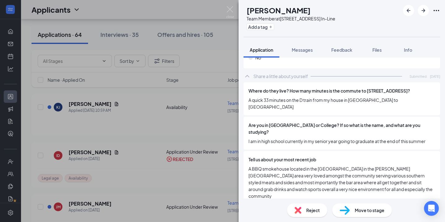
click at [310, 202] on div "Reject Move to stage" at bounding box center [341, 209] width 206 height 23
click at [310, 209] on span "Reject" at bounding box center [313, 209] width 14 height 7
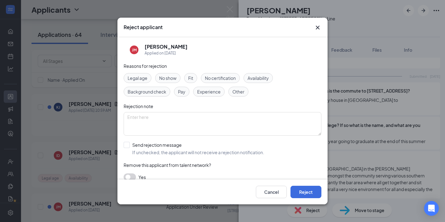
click at [259, 81] on span "Availability" at bounding box center [257, 77] width 21 height 7
click at [144, 80] on span "Legal age" at bounding box center [138, 77] width 20 height 7
click at [319, 205] on div "Reject applicant JM Jay Mendez Applied on Oct 11 Reasons for rejection Legal ag…" at bounding box center [222, 111] width 445 height 222
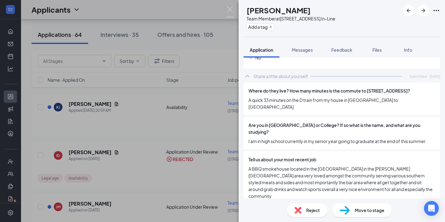
click at [311, 207] on span "Reject" at bounding box center [313, 209] width 14 height 7
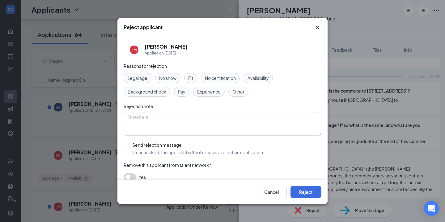
click at [132, 78] on span "Legal age" at bounding box center [138, 77] width 20 height 7
click at [255, 83] on div "Legal age No show Fit No certification Availability Background check Pay Experi…" at bounding box center [223, 84] width 198 height 23
click at [256, 79] on span "Availability" at bounding box center [257, 77] width 21 height 7
click at [311, 189] on button "Reject" at bounding box center [305, 191] width 31 height 12
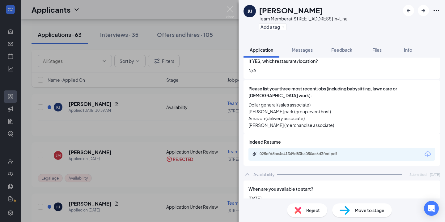
scroll to position [187, 0]
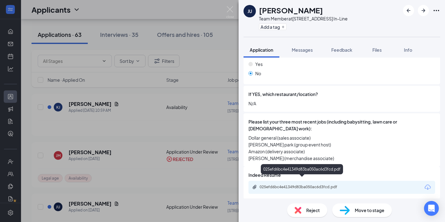
click at [307, 184] on div "025efd6bc4e41349d83ba050ac6d3fcd.pdf" at bounding box center [303, 186] width 87 height 5
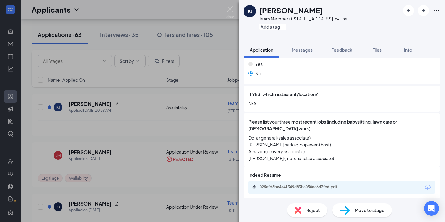
click at [299, 205] on div "Reject" at bounding box center [307, 210] width 40 height 14
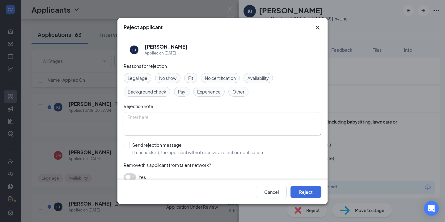
click at [191, 78] on span "Fit" at bounding box center [190, 77] width 5 height 7
click at [319, 186] on button "Reject" at bounding box center [305, 191] width 31 height 12
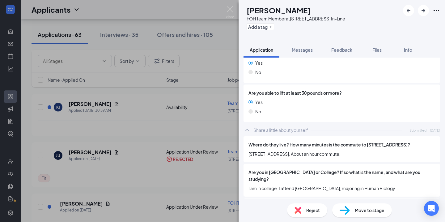
scroll to position [497, 0]
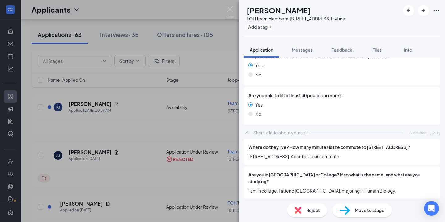
click at [352, 208] on div "Move to stage" at bounding box center [362, 210] width 60 height 14
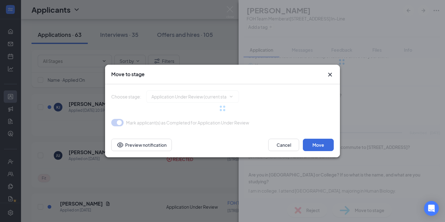
type input "Face to Face Interview (next stage)"
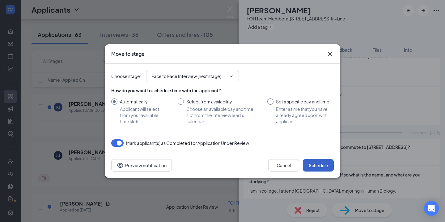
click at [317, 162] on button "Schedule" at bounding box center [318, 165] width 31 height 12
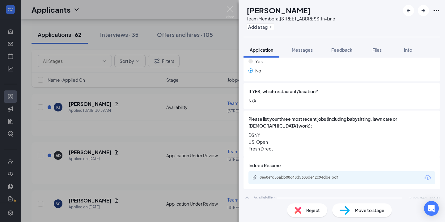
scroll to position [196, 0]
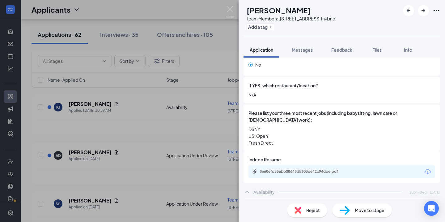
click at [315, 165] on div "8e68efd55abb08648d5303de42c94dbe.pdf" at bounding box center [341, 171] width 187 height 13
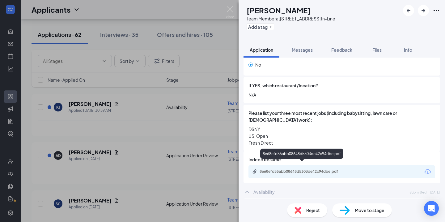
click at [305, 169] on div "8e68efd55abb08648d5303de42c94dbe.pdf" at bounding box center [302, 172] width 100 height 6
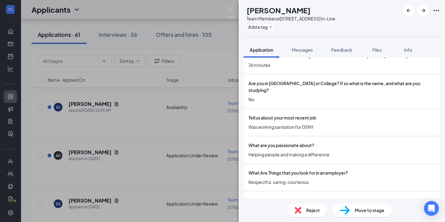
scroll to position [602, 0]
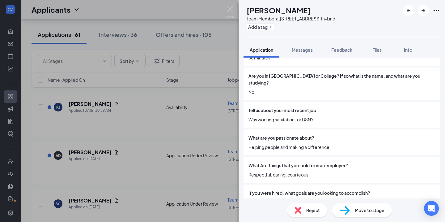
click at [308, 208] on span "Reject" at bounding box center [313, 209] width 14 height 7
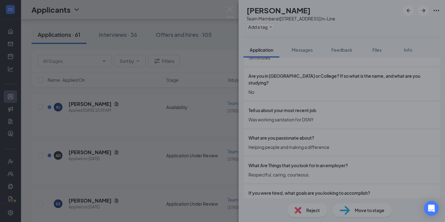
scroll to position [600, 0]
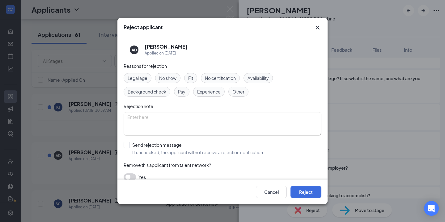
click at [193, 77] on span "Fit" at bounding box center [190, 77] width 5 height 7
click at [303, 189] on button "Reject" at bounding box center [305, 191] width 31 height 12
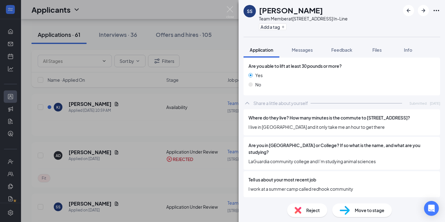
scroll to position [520, 0]
click at [352, 204] on div "Move to stage" at bounding box center [362, 210] width 60 height 14
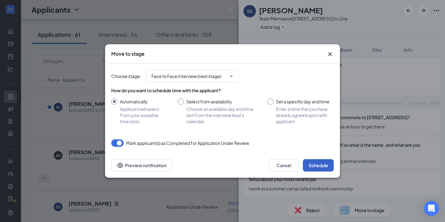
click at [325, 164] on button "Schedule" at bounding box center [318, 165] width 31 height 12
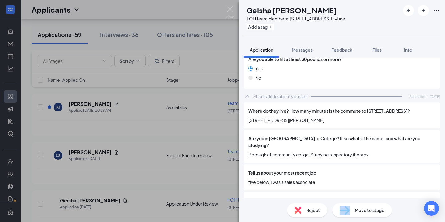
scroll to position [543, 0]
click at [344, 208] on img at bounding box center [345, 209] width 10 height 9
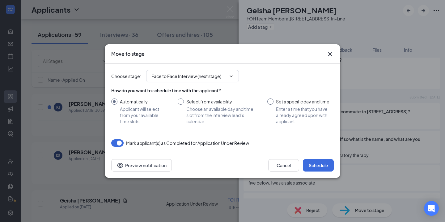
click at [316, 157] on div "Cancel Schedule Preview notification" at bounding box center [222, 165] width 235 height 25
click at [315, 161] on button "Schedule" at bounding box center [318, 165] width 31 height 12
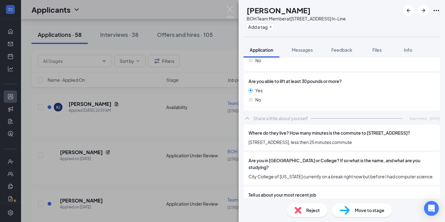
scroll to position [523, 0]
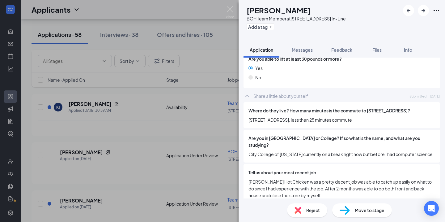
click at [345, 205] on img at bounding box center [345, 209] width 10 height 9
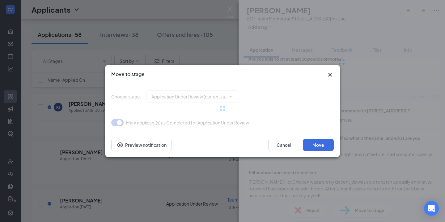
type input "Face to Face Interview (next stage)"
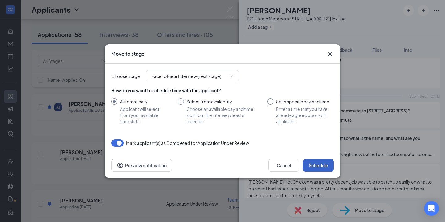
click at [332, 170] on button "Schedule" at bounding box center [318, 165] width 31 height 12
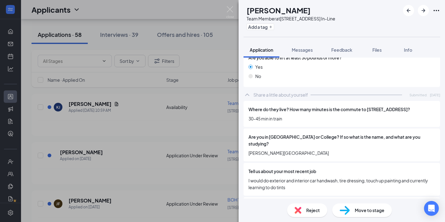
scroll to position [493, 0]
click at [298, 211] on img at bounding box center [297, 209] width 7 height 7
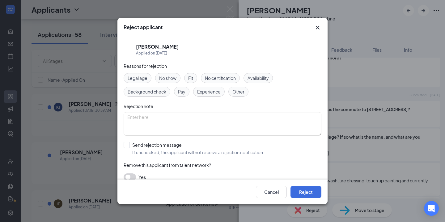
click at [140, 78] on span "Legal age" at bounding box center [138, 77] width 20 height 7
click at [265, 74] on div "Availability" at bounding box center [257, 78] width 29 height 10
click at [308, 194] on button "Reject" at bounding box center [305, 191] width 31 height 12
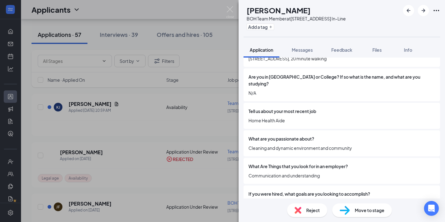
scroll to position [554, 0]
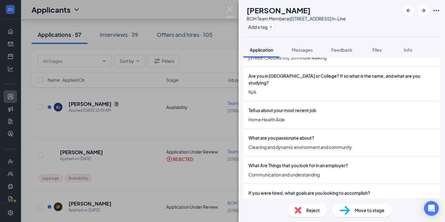
click at [359, 209] on span "Move to stage" at bounding box center [370, 209] width 30 height 7
type input "Face to Face Interview (next stage)"
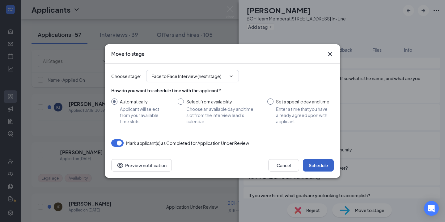
click at [329, 166] on button "Schedule" at bounding box center [318, 165] width 31 height 12
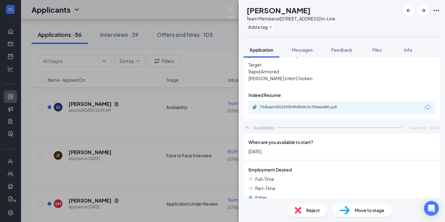
scroll to position [249, 0]
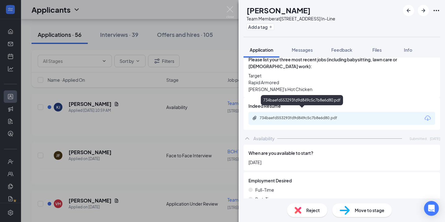
click at [299, 115] on div "734baefd553293fd9d849c5c7b8e6d80.pdf" at bounding box center [303, 117] width 87 height 5
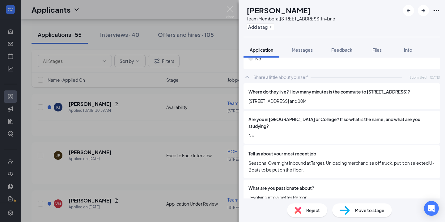
scroll to position [609, 0]
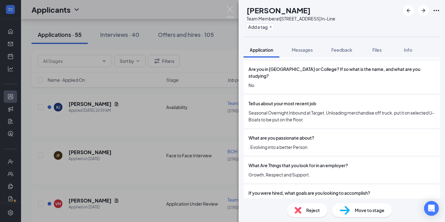
click at [362, 211] on span "Move to stage" at bounding box center [370, 209] width 30 height 7
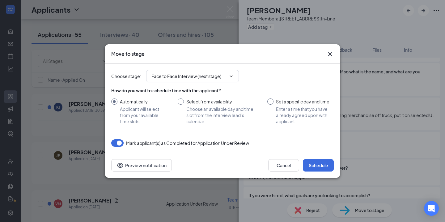
click at [323, 158] on div "Cancel Schedule Preview notification" at bounding box center [222, 165] width 235 height 25
click at [319, 165] on button "Schedule" at bounding box center [318, 165] width 31 height 12
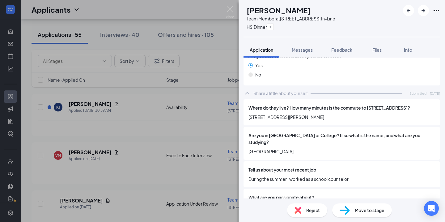
scroll to position [556, 0]
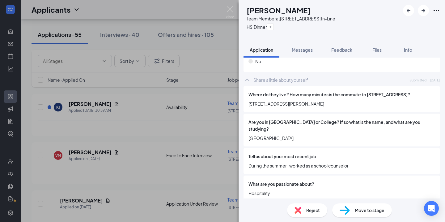
click at [429, 14] on div at bounding box center [421, 10] width 37 height 11
click at [425, 11] on icon "ArrowRight" at bounding box center [423, 10] width 7 height 7
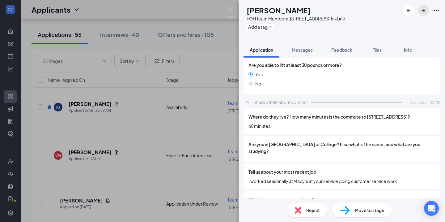
scroll to position [827, 0]
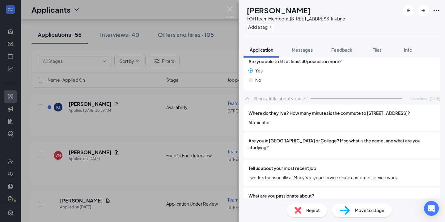
click at [318, 212] on span "Reject" at bounding box center [313, 209] width 14 height 7
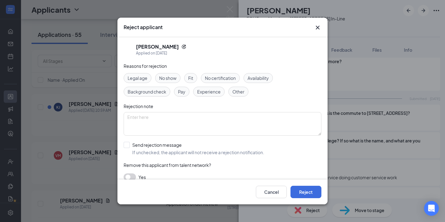
click at [262, 76] on span "Availability" at bounding box center [257, 77] width 21 height 7
click at [310, 193] on button "Reject" at bounding box center [305, 191] width 31 height 12
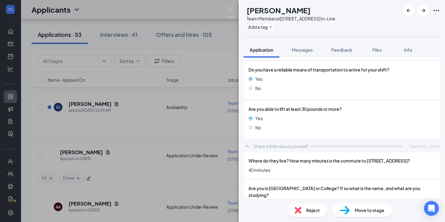
scroll to position [463, 0]
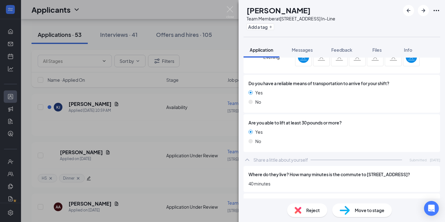
click at [309, 211] on span "Reject" at bounding box center [313, 209] width 14 height 7
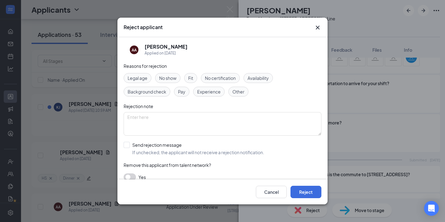
click at [130, 78] on span "Legal age" at bounding box center [138, 77] width 20 height 7
click at [245, 78] on div "Availability" at bounding box center [257, 78] width 29 height 10
click at [302, 181] on div "Cancel Reject" at bounding box center [222, 191] width 210 height 25
click at [302, 188] on button "Reject" at bounding box center [305, 191] width 31 height 12
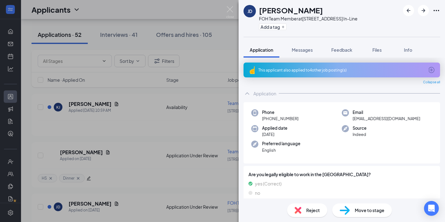
click at [302, 68] on div "This applicant also applied to 4 other job posting(s)" at bounding box center [341, 69] width 166 height 5
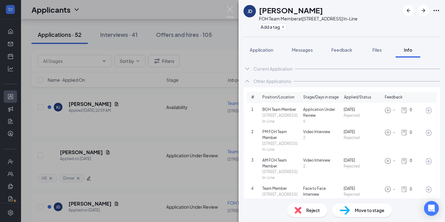
scroll to position [12, 0]
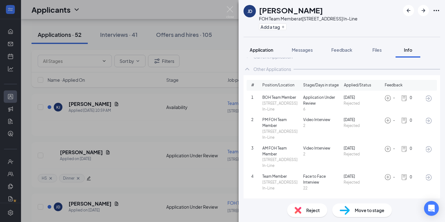
click at [265, 50] on span "Application" at bounding box center [261, 50] width 23 height 6
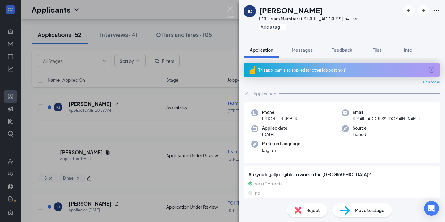
click at [328, 71] on div "This applicant also applied to 4 other job posting(s)" at bounding box center [341, 69] width 166 height 5
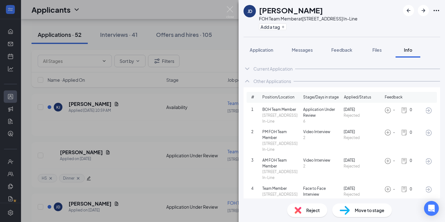
scroll to position [12, 0]
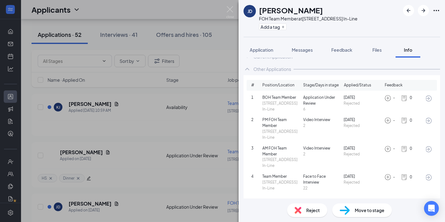
click at [306, 181] on span "Face to Face Interview" at bounding box center [322, 179] width 38 height 12
click at [430, 175] on icon "ArrowCircle" at bounding box center [428, 176] width 7 height 7
click at [307, 205] on div "Reject" at bounding box center [307, 210] width 40 height 14
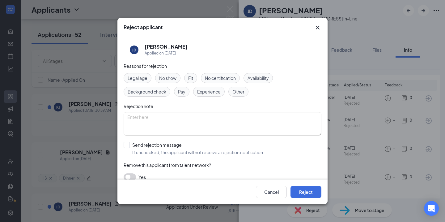
click at [191, 79] on span "Fit" at bounding box center [190, 77] width 5 height 7
click at [232, 125] on textarea at bounding box center [223, 123] width 198 height 23
click at [194, 80] on div "Fit" at bounding box center [190, 78] width 13 height 10
click at [174, 80] on span "No show" at bounding box center [167, 77] width 17 height 7
click at [309, 192] on button "Reject" at bounding box center [305, 191] width 31 height 12
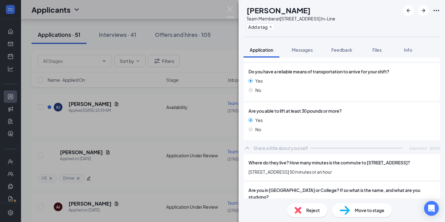
scroll to position [531, 0]
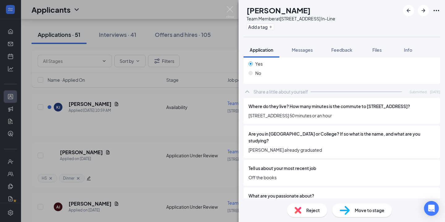
click at [302, 201] on div "Reject Move to stage" at bounding box center [341, 209] width 206 height 23
click at [302, 204] on div "Reject" at bounding box center [307, 210] width 40 height 14
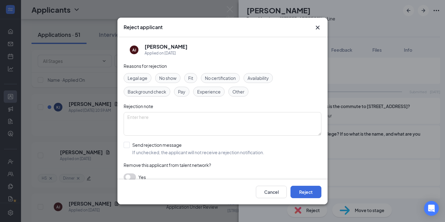
click at [256, 81] on div "Availability" at bounding box center [257, 78] width 29 height 10
click at [303, 190] on button "Reject" at bounding box center [305, 191] width 31 height 12
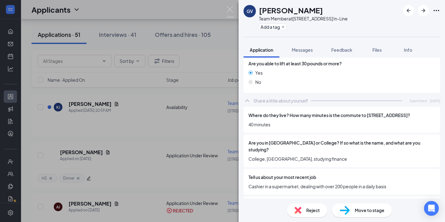
scroll to position [537, 0]
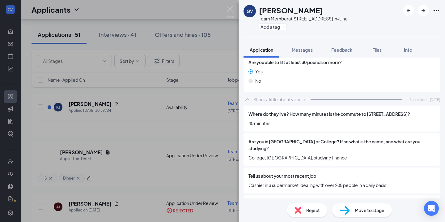
click at [349, 209] on img at bounding box center [345, 209] width 10 height 9
type input "Face to Face Interview (next stage)"
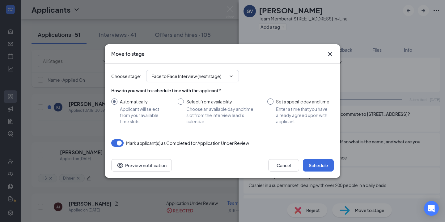
click at [320, 157] on div "Cancel Schedule Preview notification" at bounding box center [222, 165] width 235 height 25
click at [321, 164] on button "Schedule" at bounding box center [318, 165] width 31 height 12
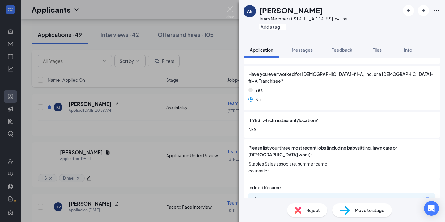
scroll to position [169, 0]
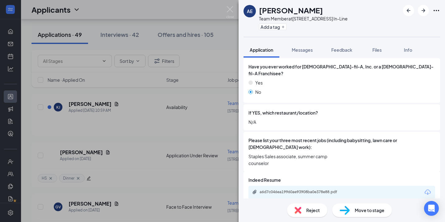
click at [294, 189] on div "a6d7c046ea19960ae93908ba0e378e88.pdf" at bounding box center [303, 191] width 87 height 5
click at [357, 209] on span "Move to stage" at bounding box center [370, 209] width 30 height 7
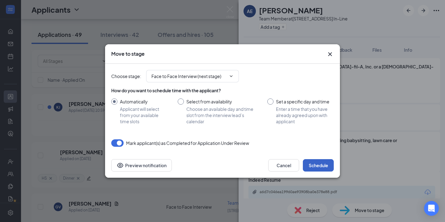
click at [319, 165] on button "Schedule" at bounding box center [318, 165] width 31 height 12
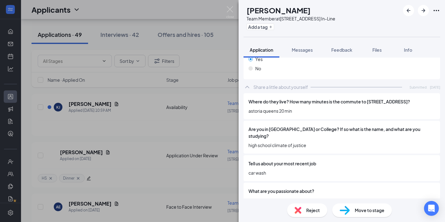
scroll to position [535, 0]
click at [303, 205] on div "Reject" at bounding box center [307, 210] width 40 height 14
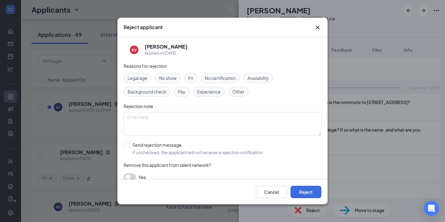
click at [266, 75] on span "Availability" at bounding box center [257, 77] width 21 height 7
click at [139, 84] on div "Legal age No show Fit No certification Availability Background check Pay Experi…" at bounding box center [223, 84] width 198 height 23
click at [143, 83] on div "Legal age No show Fit No certification Availability Background check Pay Experi…" at bounding box center [223, 84] width 198 height 23
click at [143, 82] on div "Legal age" at bounding box center [138, 78] width 28 height 10
click at [303, 187] on button "Reject" at bounding box center [305, 191] width 31 height 12
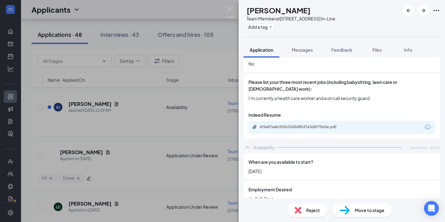
scroll to position [217, 0]
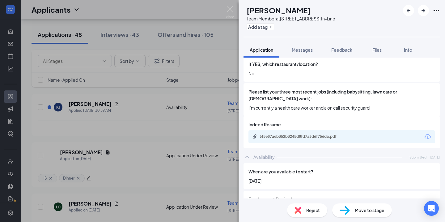
click at [303, 134] on div "6f5e87aeb352b3245d8fd7a3d6f756da.pdf" at bounding box center [303, 136] width 87 height 5
click at [293, 202] on div "Reject Move to stage" at bounding box center [341, 209] width 206 height 23
click at [295, 205] on div "Reject" at bounding box center [307, 210] width 40 height 14
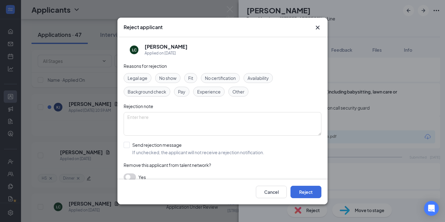
click at [192, 78] on span "Fit" at bounding box center [190, 77] width 5 height 7
click at [310, 195] on button "Reject" at bounding box center [305, 191] width 31 height 12
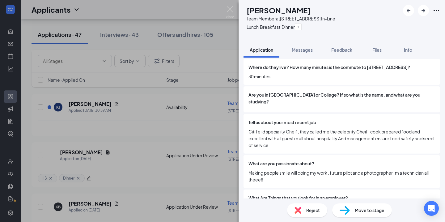
scroll to position [602, 0]
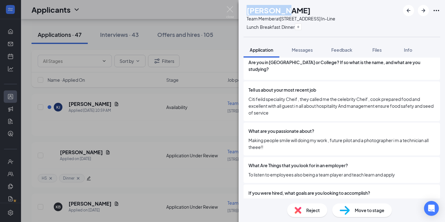
drag, startPoint x: 301, startPoint y: 11, endPoint x: 258, endPoint y: 11, distance: 42.6
click at [258, 11] on div "KB KYAE BOYD Team Member at 918 8th Avenue In-Line Lunch Breakfast Dinner" at bounding box center [289, 18] width 92 height 27
copy h1 "[PERSON_NAME]"
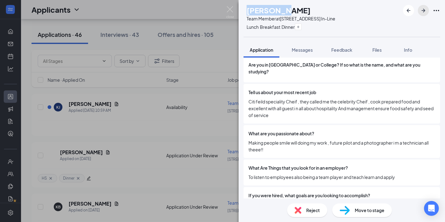
click at [422, 7] on icon "ArrowRight" at bounding box center [423, 10] width 7 height 7
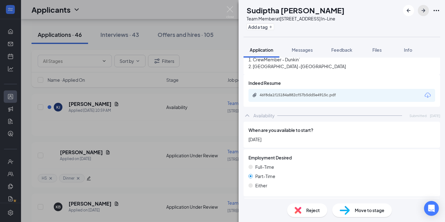
scroll to position [265, 0]
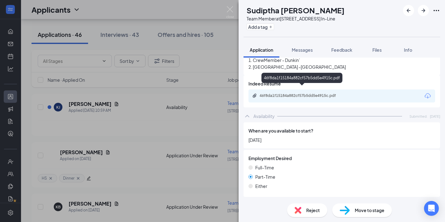
click at [323, 93] on div "46f8da1f15184a882cf57b5dd5e4915c.pdf" at bounding box center [303, 95] width 87 height 5
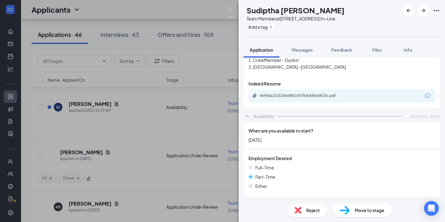
click at [364, 210] on span "Move to stage" at bounding box center [370, 209] width 30 height 7
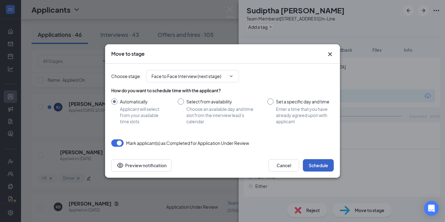
click at [319, 163] on button "Schedule" at bounding box center [318, 165] width 31 height 12
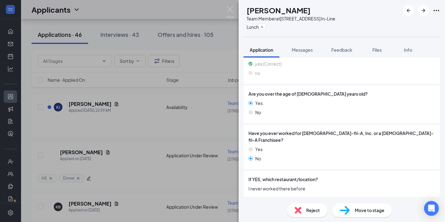
scroll to position [108, 0]
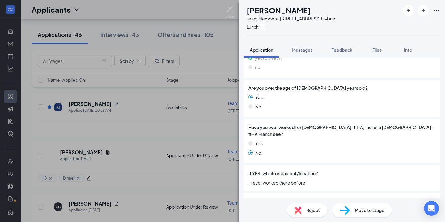
click at [357, 211] on span "Move to stage" at bounding box center [370, 209] width 30 height 7
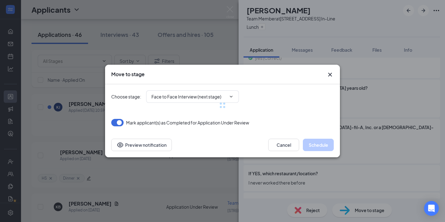
click at [320, 155] on div "Cancel Schedule Preview notification" at bounding box center [222, 144] width 235 height 25
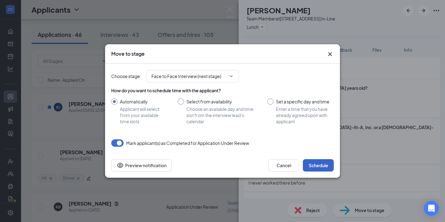
click at [319, 164] on button "Schedule" at bounding box center [318, 165] width 31 height 12
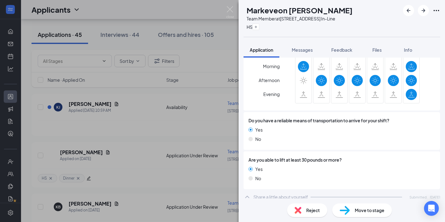
scroll to position [522, 0]
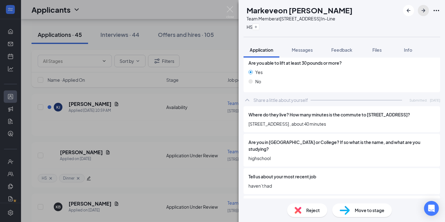
click at [420, 12] on icon "ArrowRight" at bounding box center [423, 10] width 7 height 7
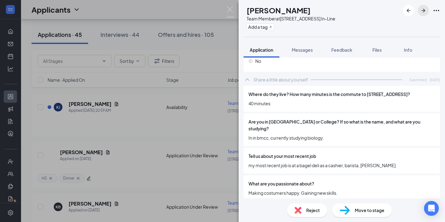
scroll to position [544, 0]
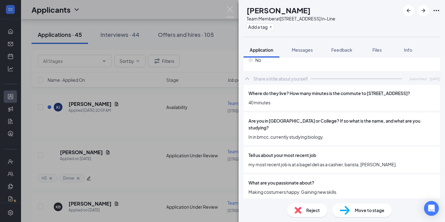
click at [351, 207] on div "Move to stage" at bounding box center [362, 210] width 60 height 14
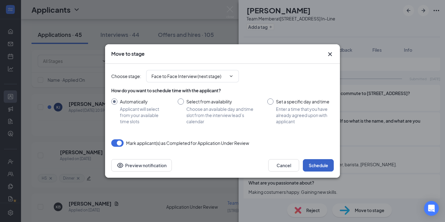
click at [326, 159] on button "Schedule" at bounding box center [318, 165] width 31 height 12
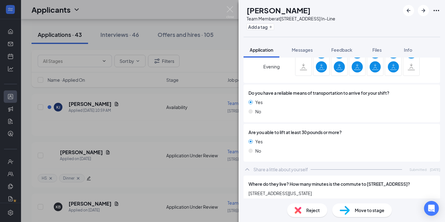
scroll to position [527, 0]
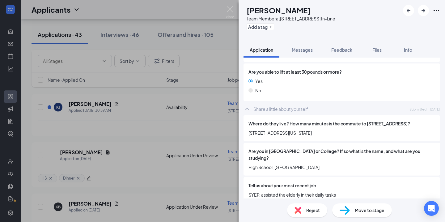
click at [313, 207] on span "Reject" at bounding box center [313, 209] width 14 height 7
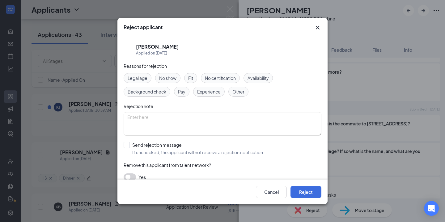
click at [266, 82] on div "Availability" at bounding box center [257, 78] width 29 height 10
click at [148, 79] on div "Legal age" at bounding box center [138, 78] width 28 height 10
click at [293, 187] on button "Reject" at bounding box center [305, 191] width 31 height 12
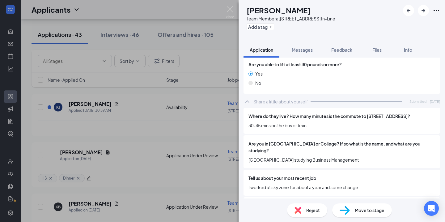
scroll to position [546, 0]
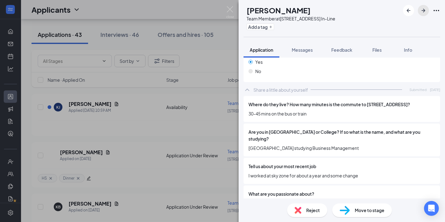
click at [421, 12] on icon "ArrowRight" at bounding box center [423, 10] width 7 height 7
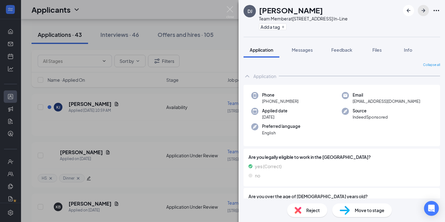
click at [421, 12] on icon "ArrowRight" at bounding box center [423, 10] width 7 height 7
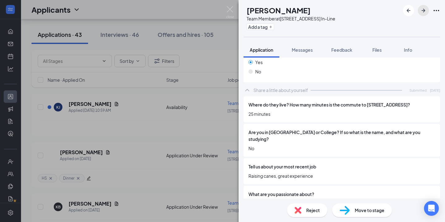
scroll to position [545, 0]
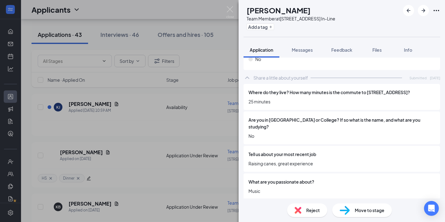
click at [356, 204] on div "Move to stage" at bounding box center [362, 210] width 60 height 14
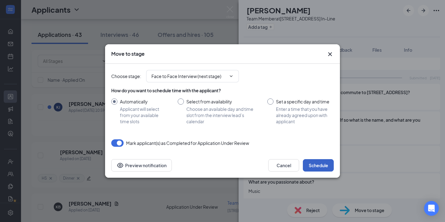
click at [326, 160] on button "Schedule" at bounding box center [318, 165] width 31 height 12
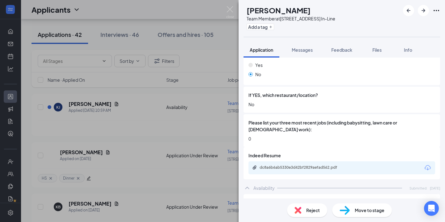
scroll to position [193, 0]
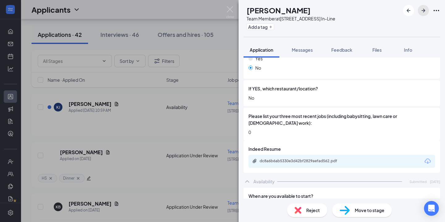
click at [422, 15] on button "button" at bounding box center [423, 10] width 11 height 11
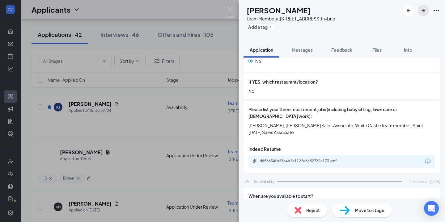
scroll to position [179, 0]
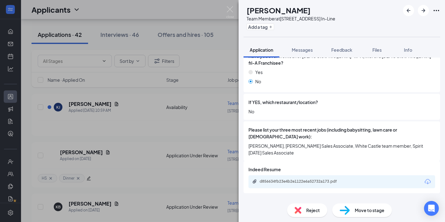
click at [312, 179] on div "d856634fb23e4b2e1122e6a52732a173.pdf" at bounding box center [303, 181] width 87 height 5
click at [426, 13] on icon "ArrowRight" at bounding box center [423, 10] width 7 height 7
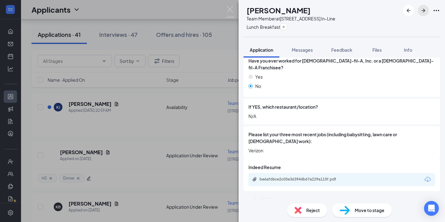
scroll to position [201, 0]
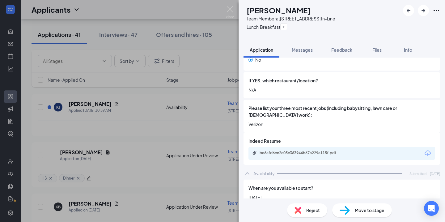
click at [315, 150] on div "be6afd6ce2c05e363944b67a229a115f.pdf" at bounding box center [303, 152] width 87 height 5
click at [350, 204] on div "Move to stage" at bounding box center [362, 210] width 60 height 14
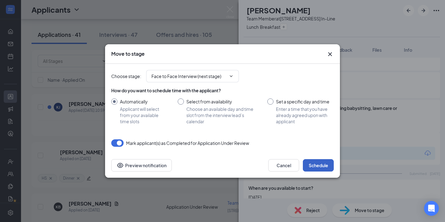
click at [325, 163] on button "Schedule" at bounding box center [318, 165] width 31 height 12
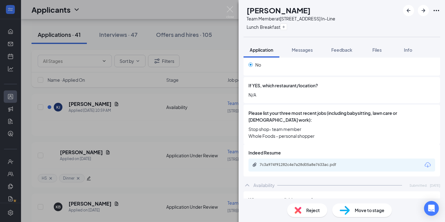
scroll to position [189, 0]
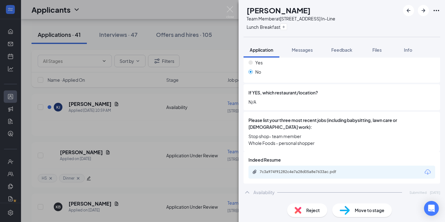
click at [299, 169] on div "7c3a974f91282c4e7a28d05a8e7633ac.pdf" at bounding box center [303, 171] width 87 height 5
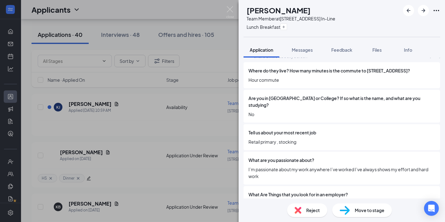
scroll to position [597, 0]
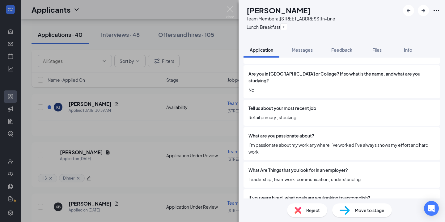
click at [352, 209] on div "Move to stage" at bounding box center [362, 210] width 60 height 14
type input "Face to Face Interview (next stage)"
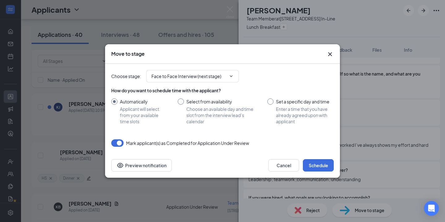
click at [330, 53] on icon "Cross" at bounding box center [330, 54] width 4 height 4
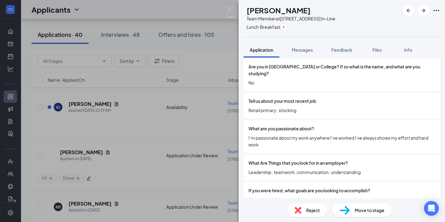
scroll to position [609, 0]
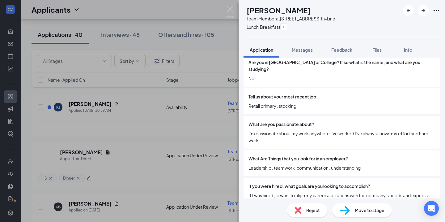
click at [353, 209] on div "Move to stage" at bounding box center [362, 210] width 60 height 14
type input "Face to Face Interview (next stage)"
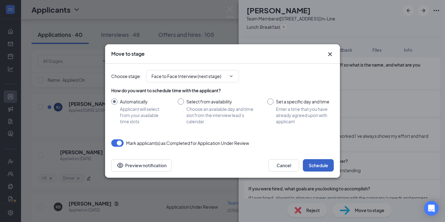
click at [312, 162] on button "Schedule" at bounding box center [318, 165] width 31 height 12
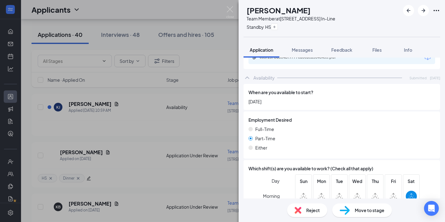
scroll to position [355, 0]
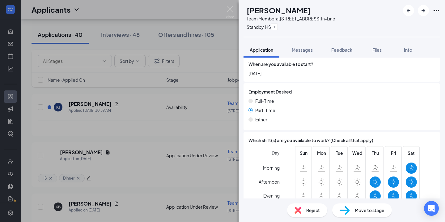
click at [416, 12] on div at bounding box center [421, 10] width 37 height 11
click at [418, 12] on button "button" at bounding box center [423, 10] width 11 height 11
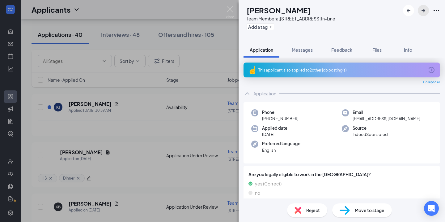
click at [418, 12] on button "button" at bounding box center [423, 10] width 11 height 11
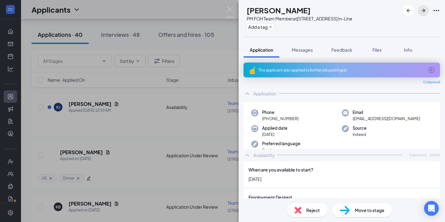
click at [418, 12] on button "button" at bounding box center [423, 10] width 11 height 11
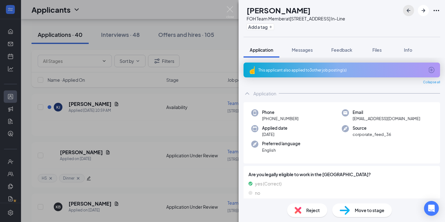
click at [408, 13] on icon "ArrowLeftNew" at bounding box center [408, 10] width 7 height 7
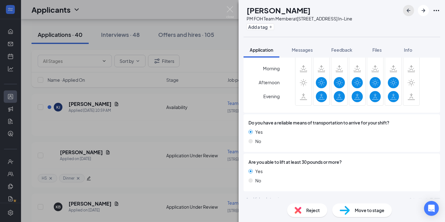
scroll to position [438, 0]
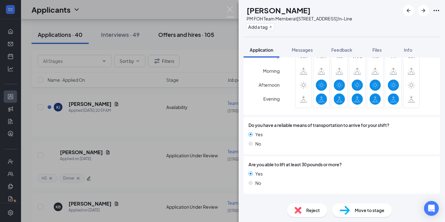
drag, startPoint x: 236, startPoint y: 11, endPoint x: 157, endPoint y: 32, distance: 81.7
click at [236, 11] on div "IS Isabelle Sanchez PM FOH Team Member at 918 8th Avenue In-Line Add a tag Appl…" at bounding box center [222, 111] width 445 height 222
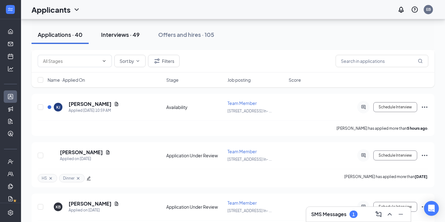
click at [142, 35] on button "Interviews · 49" at bounding box center [120, 34] width 51 height 19
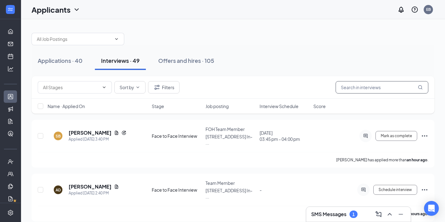
click at [350, 92] on input "text" at bounding box center [382, 87] width 93 height 12
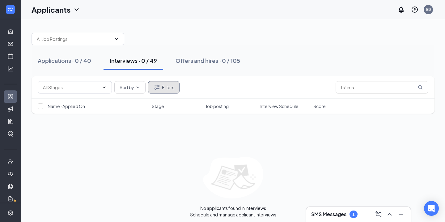
click at [167, 92] on button "Filters" at bounding box center [164, 87] width 32 height 12
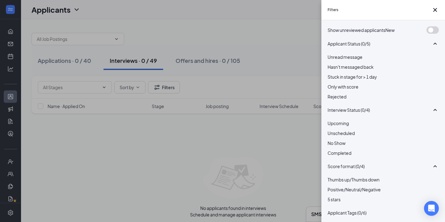
click at [332, 93] on div at bounding box center [382, 93] width 111 height 0
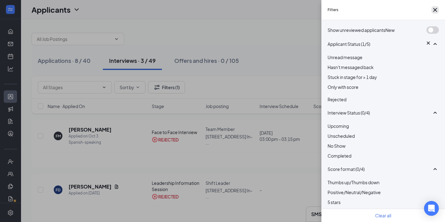
click at [434, 12] on icon "Cross" at bounding box center [434, 9] width 7 height 7
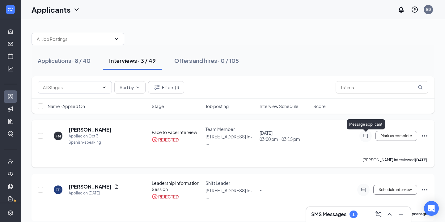
click at [367, 136] on icon "ActiveChat" at bounding box center [365, 135] width 7 height 5
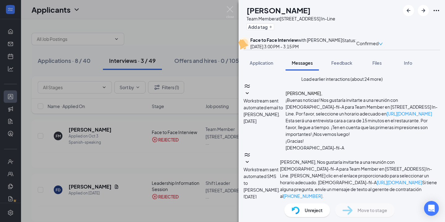
scroll to position [276, 0]
click at [232, 18] on img at bounding box center [230, 12] width 8 height 12
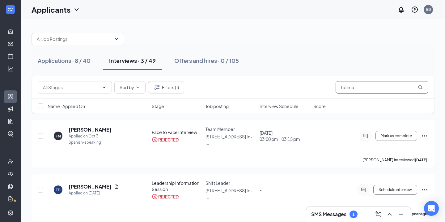
drag, startPoint x: 356, startPoint y: 91, endPoint x: 331, endPoint y: 90, distance: 24.1
click at [331, 90] on div "Sort by Filters (1) fatima" at bounding box center [233, 87] width 390 height 12
type input "f"
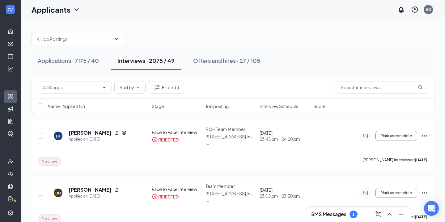
click at [178, 79] on div "Sort by Filters (1)" at bounding box center [233, 87] width 403 height 23
click at [178, 83] on button "Filters (1)" at bounding box center [166, 87] width 36 height 12
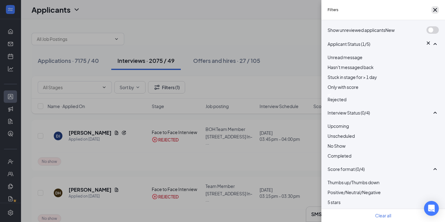
click at [431, 14] on icon "Cross" at bounding box center [434, 9] width 7 height 7
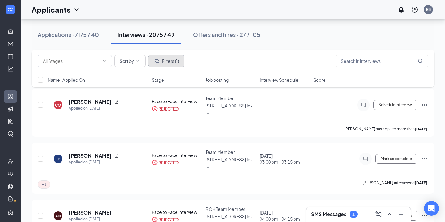
scroll to position [702, 0]
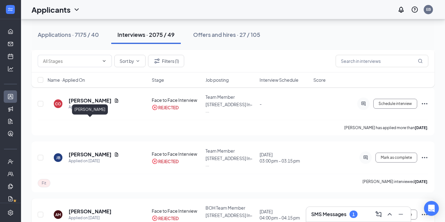
click at [94, 208] on h5 "Anayeli Martinez" at bounding box center [90, 211] width 43 height 7
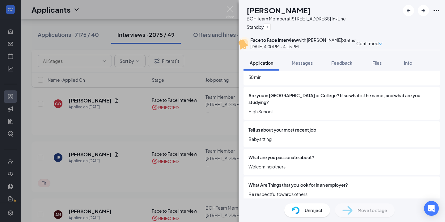
scroll to position [580, 0]
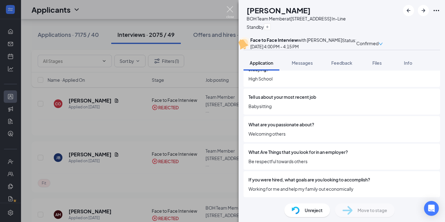
click at [230, 15] on img at bounding box center [230, 12] width 8 height 12
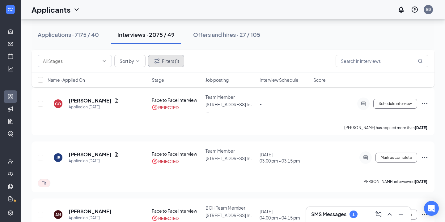
click at [158, 56] on button "Filters (1)" at bounding box center [166, 61] width 36 height 12
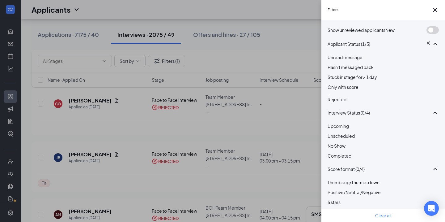
click at [334, 103] on div "Rejected" at bounding box center [382, 97] width 111 height 9
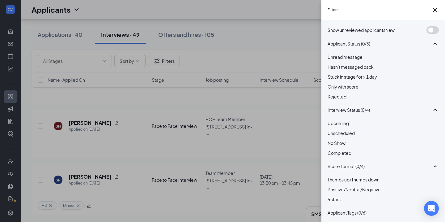
scroll to position [372, 0]
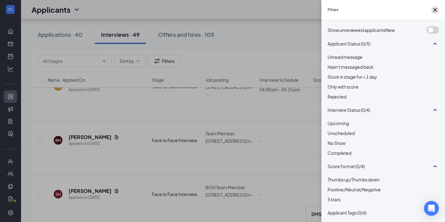
click at [437, 12] on button "button" at bounding box center [434, 9] width 7 height 7
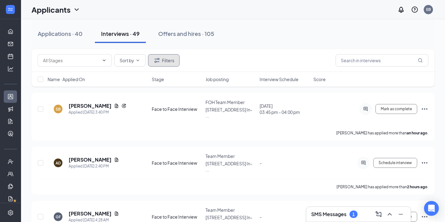
scroll to position [0, 0]
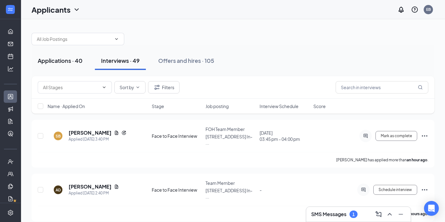
click at [77, 64] on div "Applications · 40" at bounding box center [60, 61] width 45 height 8
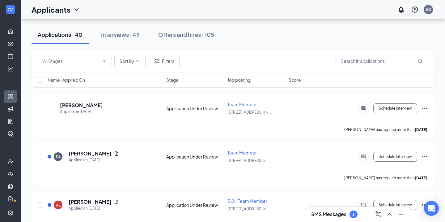
scroll to position [962, 0]
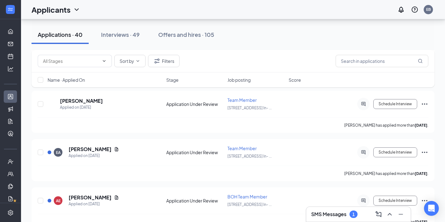
click at [97, 90] on div "Sort by Filters Name · Applied On Stage Job posting Score" at bounding box center [233, 72] width 403 height 44
click at [97, 97] on h5 "[PERSON_NAME]" at bounding box center [81, 100] width 43 height 7
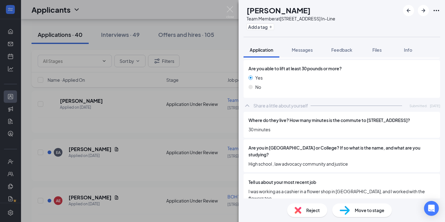
scroll to position [483, 0]
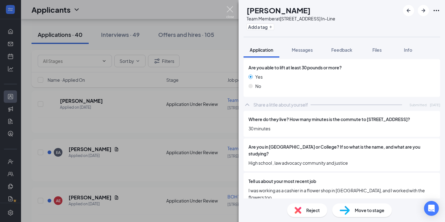
click at [228, 13] on img at bounding box center [230, 12] width 8 height 12
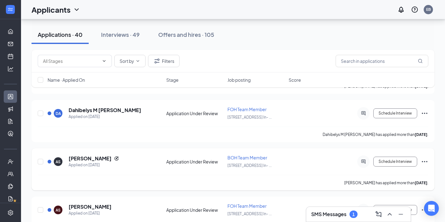
scroll to position [1453, 0]
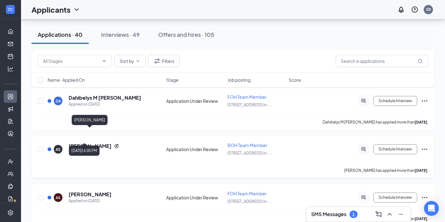
click at [104, 149] on div "Applied on [DATE]" at bounding box center [94, 152] width 50 height 6
click at [105, 142] on h5 "Ajla Salihbegovic" at bounding box center [90, 145] width 43 height 7
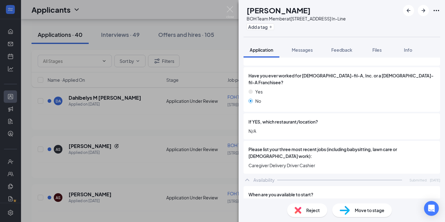
scroll to position [187, 0]
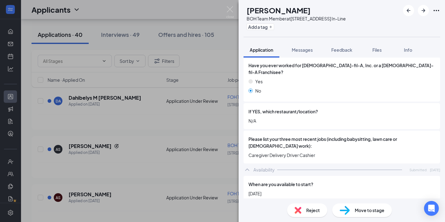
click at [307, 212] on span "Reject" at bounding box center [313, 209] width 14 height 7
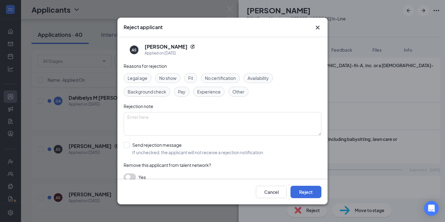
click at [190, 79] on span "Fit" at bounding box center [190, 77] width 5 height 7
click at [295, 183] on div "Cancel Reject" at bounding box center [222, 191] width 210 height 25
click at [295, 190] on button "Reject" at bounding box center [305, 191] width 31 height 12
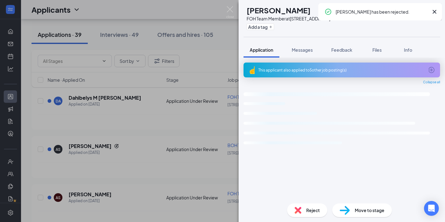
click at [307, 209] on span "Reject" at bounding box center [313, 209] width 14 height 7
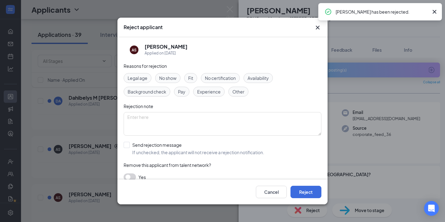
click at [192, 82] on div "Fit" at bounding box center [190, 78] width 13 height 10
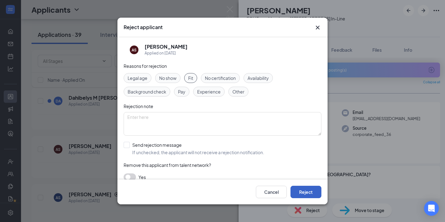
click at [293, 191] on button "Reject" at bounding box center [305, 191] width 31 height 12
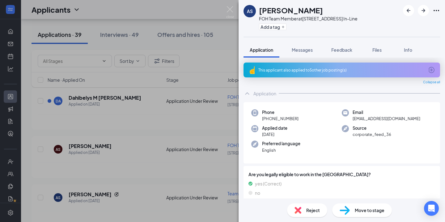
click at [315, 209] on div "AS Ajla Salihbegovic FOH Team Member at 918 8th Avenue In-Line Add a tag Applic…" at bounding box center [341, 111] width 206 height 222
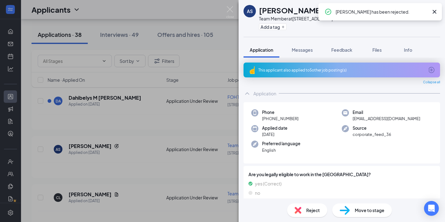
click at [300, 203] on div "Reject" at bounding box center [307, 210] width 40 height 14
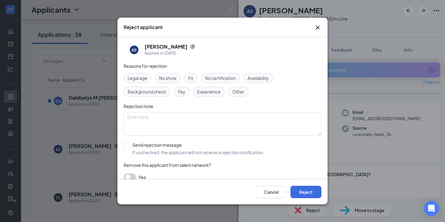
click at [195, 81] on div "Fit" at bounding box center [190, 78] width 13 height 10
click at [303, 198] on div "Cancel Reject" at bounding box center [222, 191] width 210 height 25
click at [304, 193] on button "Reject" at bounding box center [305, 191] width 31 height 12
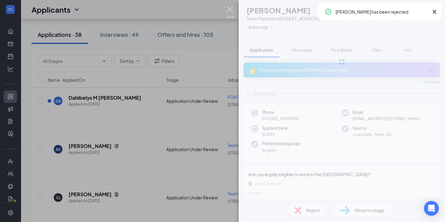
click at [232, 12] on img at bounding box center [230, 12] width 8 height 12
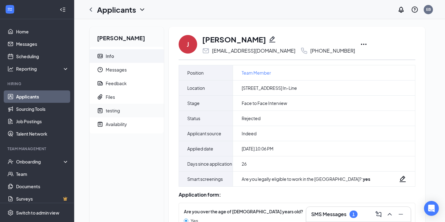
click at [128, 110] on span "testing" at bounding box center [132, 110] width 53 height 14
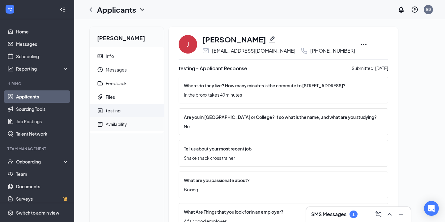
click at [130, 127] on span "Availability" at bounding box center [132, 124] width 53 height 14
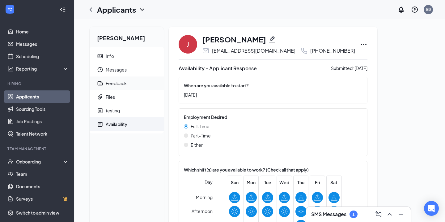
click at [131, 82] on span "Feedback" at bounding box center [132, 83] width 53 height 14
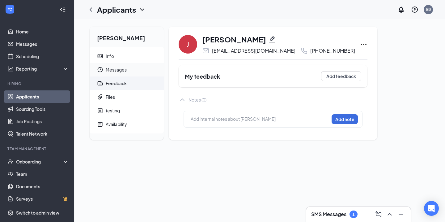
click at [132, 74] on span "Messages" at bounding box center [132, 70] width 53 height 14
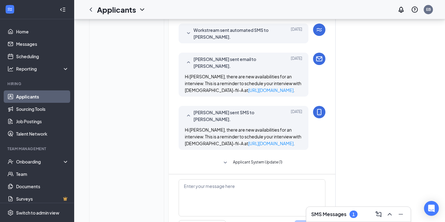
scroll to position [222, 0]
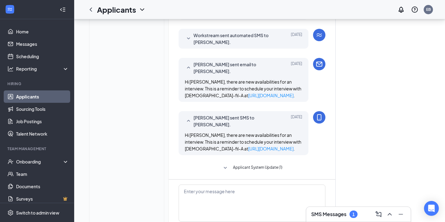
click at [236, 171] on div "Load earlier interactions (about 16 more) Workstream sent automated SMS to Jean…" at bounding box center [252, 8] width 147 height 340
click at [237, 171] on span "Applicant System Update (1)" at bounding box center [257, 167] width 49 height 7
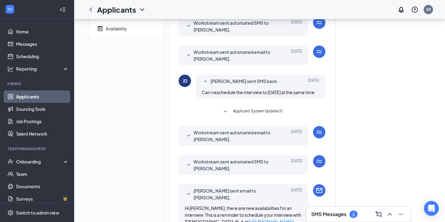
scroll to position [95, 0]
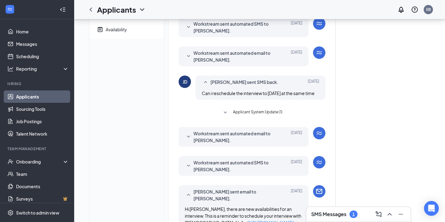
click at [256, 116] on span "Applicant System Update (1)" at bounding box center [257, 112] width 49 height 7
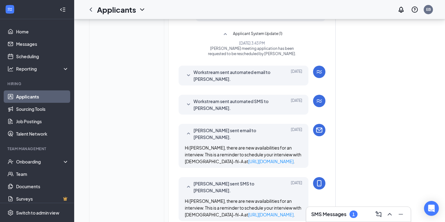
scroll to position [173, 0]
click at [223, 82] on span "Workstream sent automated email to Jean DeLaRosa." at bounding box center [233, 75] width 81 height 14
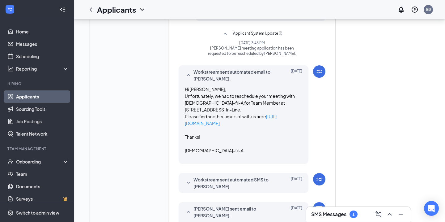
click at [224, 82] on span "Workstream sent automated email to Jean DeLaRosa." at bounding box center [233, 75] width 81 height 14
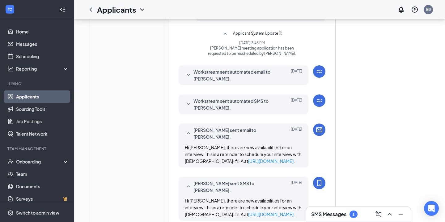
click at [225, 111] on span "Workstream sent automated SMS to Jean DeLaRosa." at bounding box center [233, 104] width 81 height 14
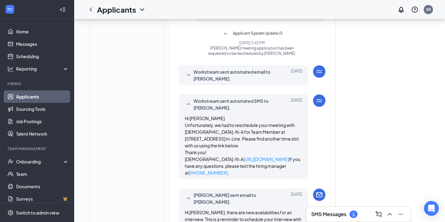
click at [225, 111] on span "Workstream sent automated SMS to Jean DeLaRosa." at bounding box center [233, 104] width 81 height 14
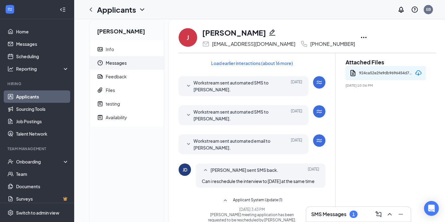
scroll to position [0, 0]
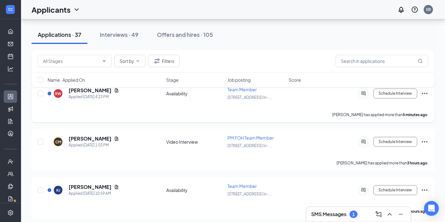
scroll to position [34, 0]
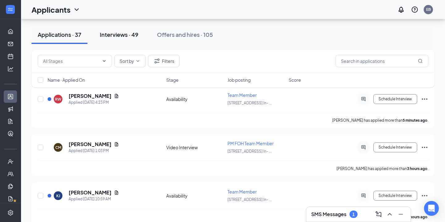
click at [127, 39] on button "Interviews · 49" at bounding box center [119, 34] width 51 height 19
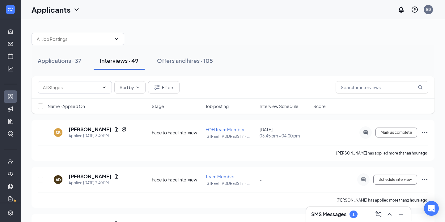
click at [291, 109] on span "Interview Schedule" at bounding box center [279, 106] width 39 height 6
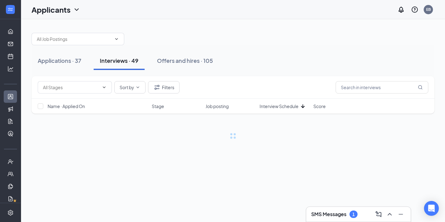
click at [291, 109] on span "Interview Schedule" at bounding box center [279, 106] width 39 height 6
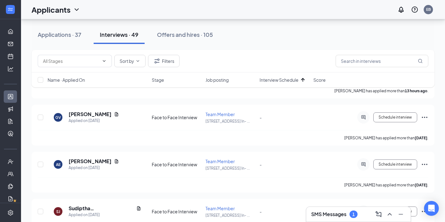
scroll to position [2234, 0]
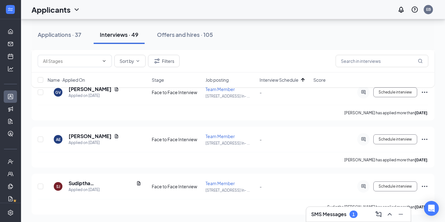
click at [69, 37] on div "Applications · 37" at bounding box center [60, 35] width 44 height 8
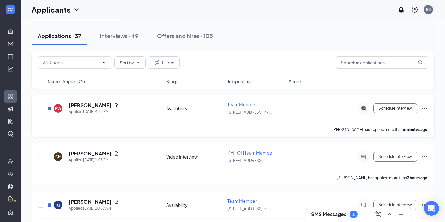
scroll to position [26, 0]
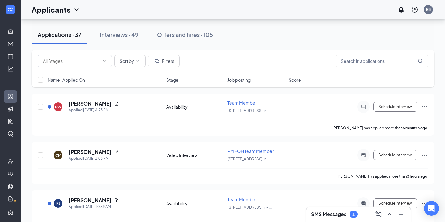
click at [80, 77] on span "Name · Applied On" at bounding box center [66, 80] width 37 height 6
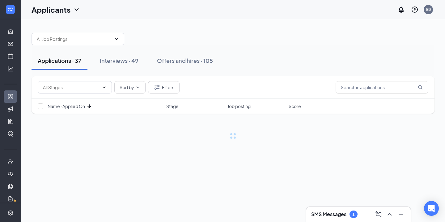
scroll to position [0, 0]
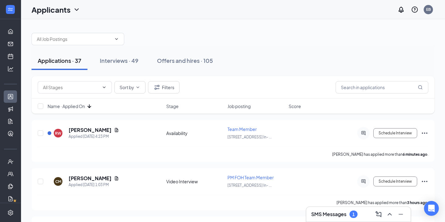
click at [84, 105] on span "Name · Applied On" at bounding box center [66, 106] width 37 height 6
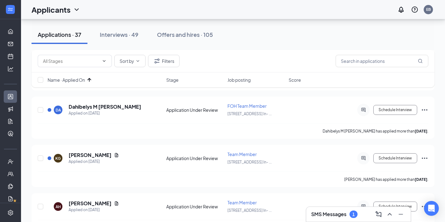
scroll to position [365, 0]
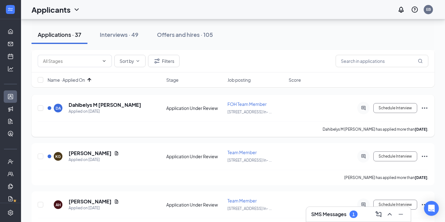
click at [135, 103] on div "DA Dahibelys M Alcántara Báez Applied on Oct 4" at bounding box center [105, 107] width 115 height 13
click at [133, 102] on h5 "Dahibelys M Alcántara Báez" at bounding box center [105, 104] width 73 height 7
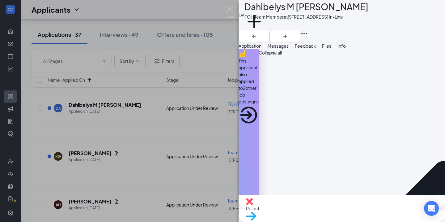
click at [259, 72] on div "This applicant also applied to 2 other job posting(s)" at bounding box center [248, 81] width 20 height 48
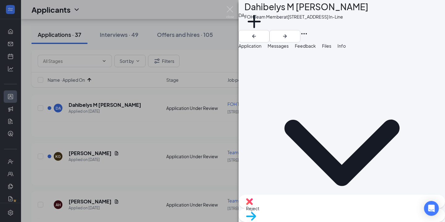
click at [257, 49] on button "Application" at bounding box center [249, 45] width 23 height 7
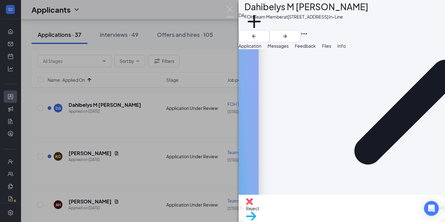
click at [360, 220] on span "Move to stage" at bounding box center [342, 223] width 192 height 7
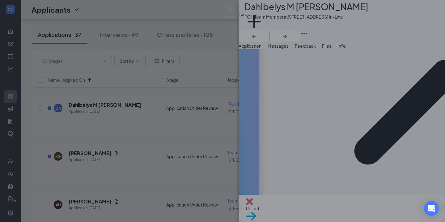
scroll to position [576, 0]
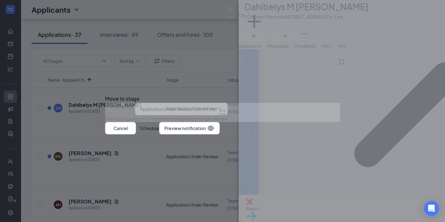
type input "Face to Face Interview (next stage)"
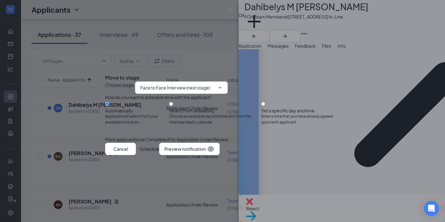
click at [322, 142] on div "Choose stage : Face to Face Interview (next stage) How do you want to schedule …" at bounding box center [222, 111] width 235 height 61
click at [322, 155] on div "Cancel Schedule Preview notification" at bounding box center [222, 148] width 235 height 12
click at [159, 155] on button "Schedule" at bounding box center [149, 148] width 19 height 12
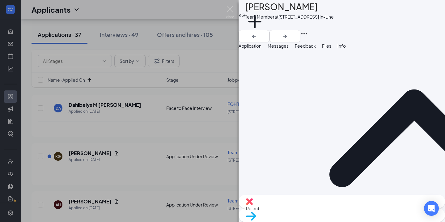
scroll to position [609, 0]
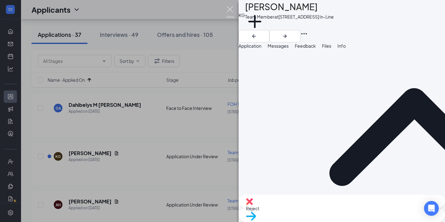
click at [228, 11] on img at bounding box center [230, 12] width 8 height 12
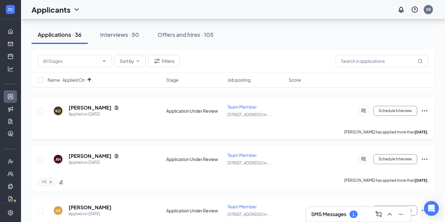
scroll to position [364, 0]
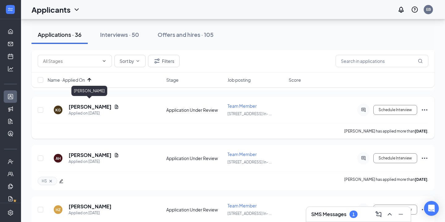
click at [103, 103] on h5 "Keymari Gordon" at bounding box center [90, 106] width 43 height 7
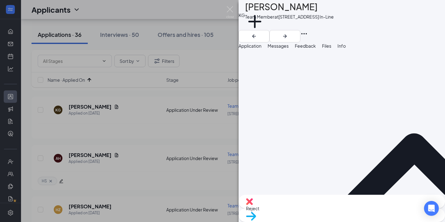
scroll to position [580, 0]
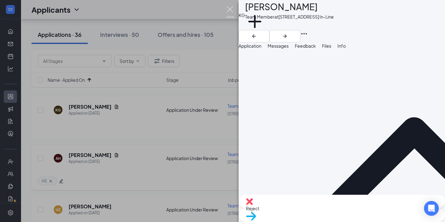
click at [231, 13] on img at bounding box center [230, 12] width 8 height 12
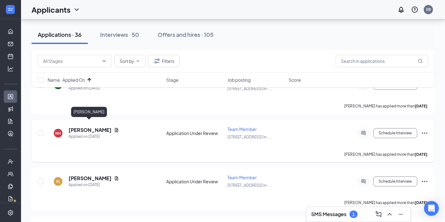
scroll to position [598, 0]
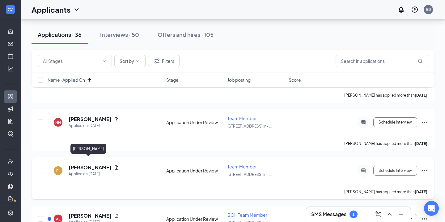
click at [81, 164] on h5 "Franklin Lara" at bounding box center [90, 167] width 43 height 7
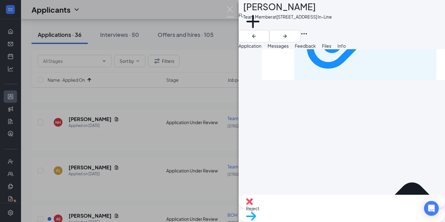
scroll to position [516, 0]
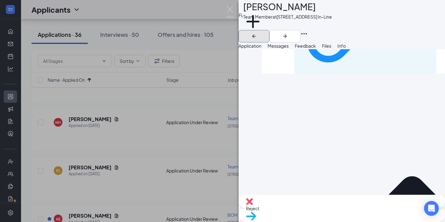
click at [258, 32] on icon "ArrowLeftNew" at bounding box center [253, 35] width 7 height 7
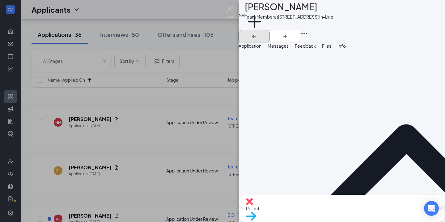
scroll to position [553, 0]
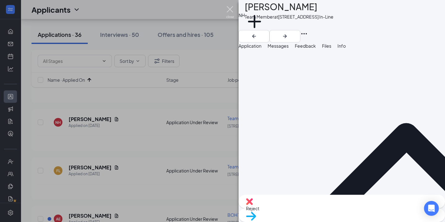
click at [228, 11] on img at bounding box center [230, 12] width 8 height 12
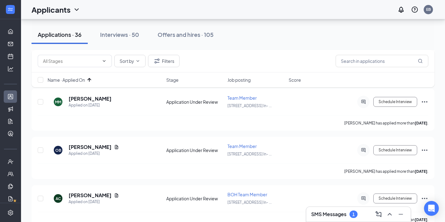
scroll to position [812, 0]
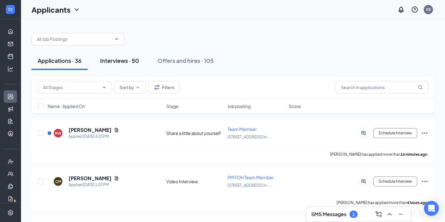
click at [135, 57] on div "Interviews · 50" at bounding box center [119, 61] width 39 height 8
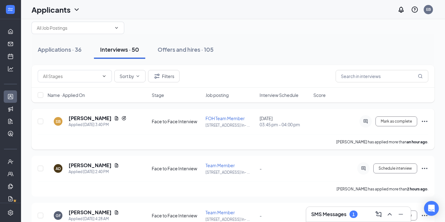
scroll to position [14, 0]
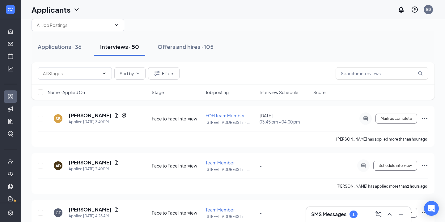
click at [279, 91] on span "Interview Schedule" at bounding box center [279, 92] width 39 height 6
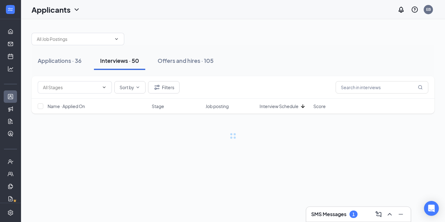
scroll to position [0, 0]
click at [278, 109] on span "Interview Schedule" at bounding box center [279, 106] width 39 height 6
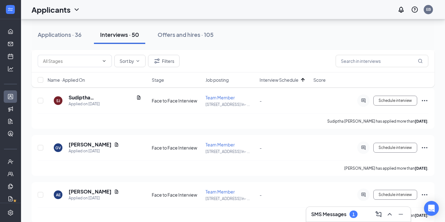
scroll to position [2278, 0]
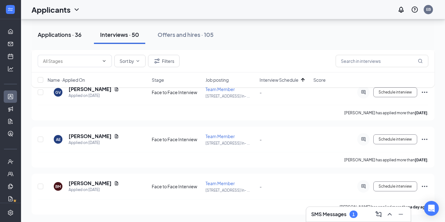
click at [66, 35] on div "Applications · 36" at bounding box center [60, 35] width 44 height 8
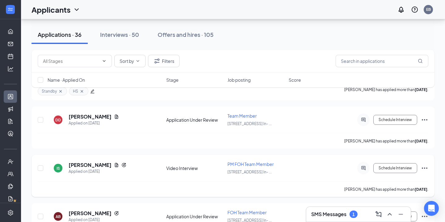
scroll to position [622, 0]
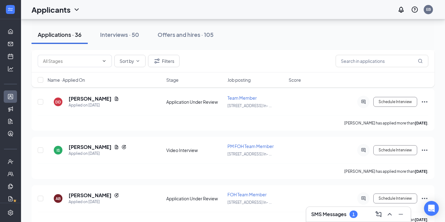
click at [99, 89] on div "Sort by Filters Name · Applied On Stage Job posting Score" at bounding box center [233, 72] width 403 height 44
click at [98, 91] on div "Sort by Filters Name · Applied On Stage Job posting Score" at bounding box center [233, 72] width 403 height 44
click at [99, 93] on div "Sort by Filters Name · Applied On Stage Job posting Score" at bounding box center [233, 72] width 403 height 44
click at [98, 95] on h5 "[PERSON_NAME]" at bounding box center [90, 98] width 43 height 7
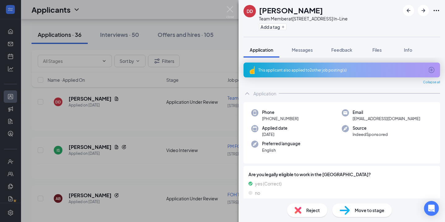
click at [303, 76] on div "This applicant also applied to 2 other job posting(s)" at bounding box center [341, 69] width 196 height 15
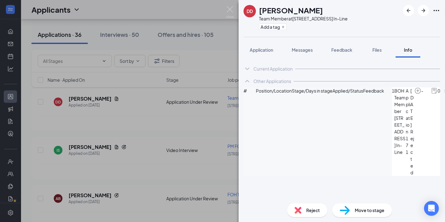
click at [353, 206] on div "Move to stage" at bounding box center [362, 210] width 60 height 14
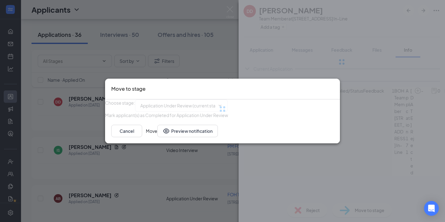
type input "Face to Face Interview (next stage)"
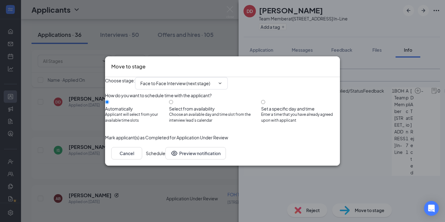
click at [334, 62] on icon "Cross" at bounding box center [334, 62] width 0 height 0
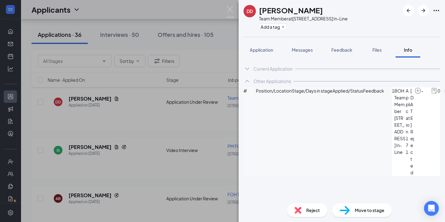
click at [357, 210] on span "Move to stage" at bounding box center [370, 209] width 30 height 7
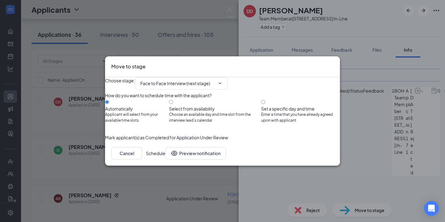
click at [312, 156] on div "Cancel Schedule Preview notification" at bounding box center [222, 153] width 235 height 25
click at [165, 159] on button "Schedule" at bounding box center [155, 153] width 19 height 12
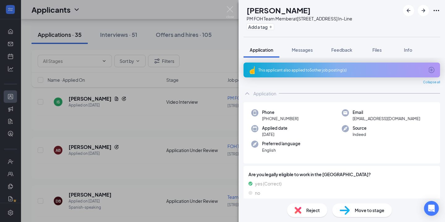
click at [240, 7] on div "IS [PERSON_NAME] PM FOH Team Member at [STREET_ADDRESS] In-Line Add a tag" at bounding box center [341, 18] width 206 height 37
drag, startPoint x: 233, startPoint y: 11, endPoint x: 182, endPoint y: 122, distance: 122.2
click at [233, 11] on img at bounding box center [230, 12] width 8 height 12
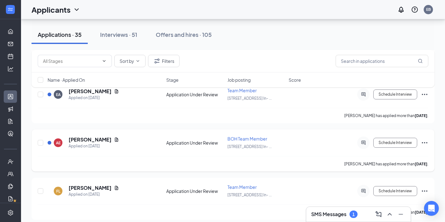
scroll to position [978, 0]
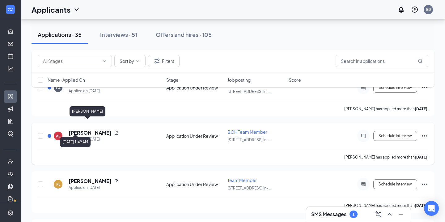
click at [85, 129] on h5 "[PERSON_NAME]" at bounding box center [90, 132] width 43 height 7
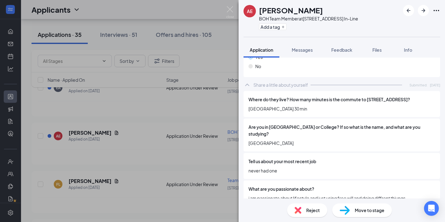
scroll to position [512, 0]
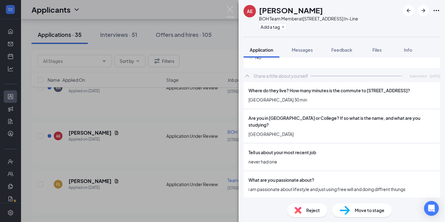
click at [358, 216] on div "Move to stage" at bounding box center [362, 210] width 60 height 14
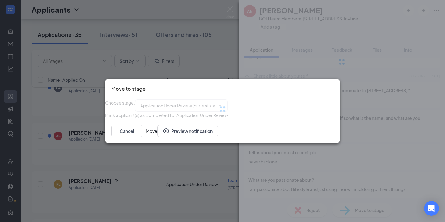
type input "Face to Face Interview (next stage)"
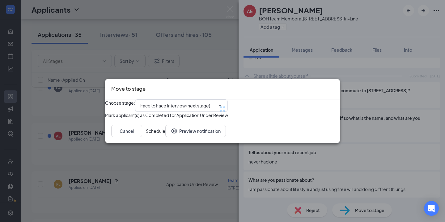
click at [316, 143] on div "Cancel Schedule Preview notification" at bounding box center [222, 130] width 235 height 25
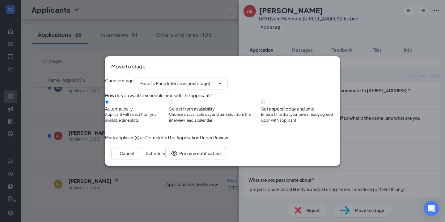
click at [318, 158] on div "Cancel Schedule Preview notification" at bounding box center [222, 153] width 235 height 25
click at [165, 159] on button "Schedule" at bounding box center [155, 153] width 19 height 12
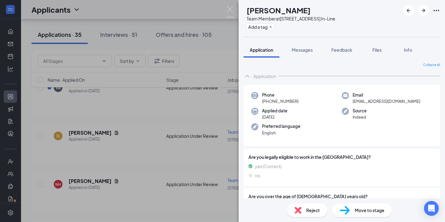
click at [225, 11] on div "FL [PERSON_NAME] Team Member at [STREET_ADDRESS] In-Line Add a tag Application …" at bounding box center [222, 111] width 445 height 222
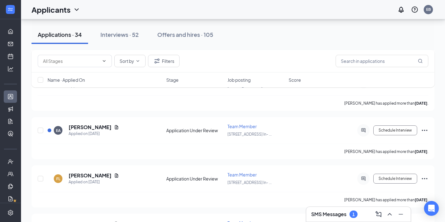
scroll to position [930, 0]
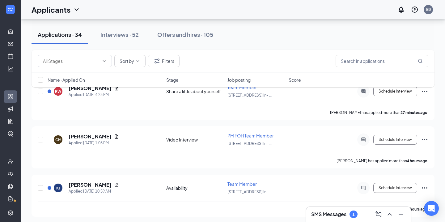
scroll to position [43, 0]
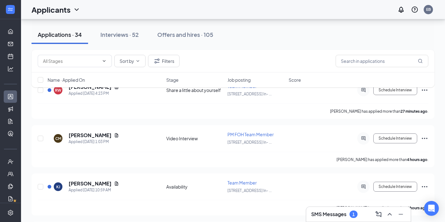
click at [81, 77] on span "Name · Applied On" at bounding box center [66, 80] width 37 height 6
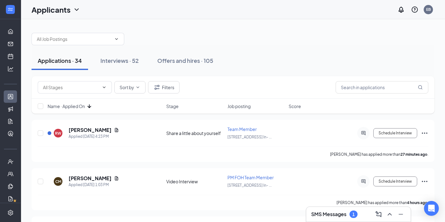
click at [85, 108] on span "Name · Applied On" at bounding box center [66, 106] width 37 height 6
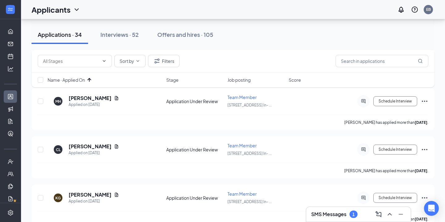
scroll to position [277, 0]
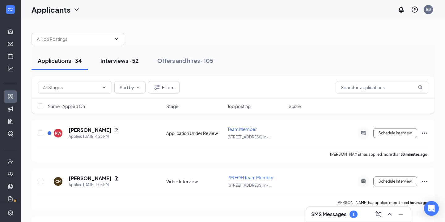
click at [120, 61] on div "Interviews · 52" at bounding box center [119, 61] width 38 height 8
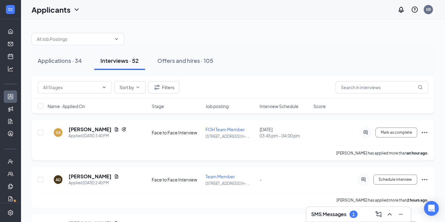
scroll to position [1, 0]
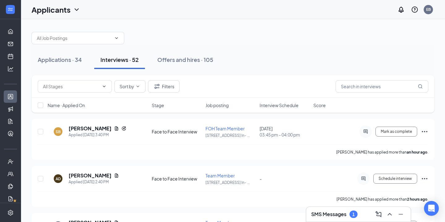
click at [287, 99] on div "Name · Applied On Stage Job posting Interview Schedule Score" at bounding box center [233, 105] width 403 height 15
click at [283, 106] on span "Interview Schedule" at bounding box center [279, 105] width 39 height 6
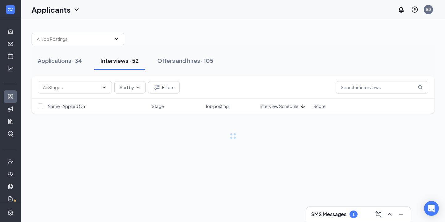
scroll to position [0, 0]
click at [283, 106] on span "Interview Schedule" at bounding box center [279, 106] width 39 height 6
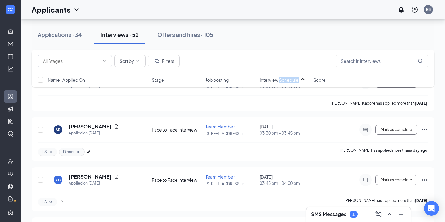
scroll to position [757, 0]
click at [96, 127] on h5 "[PERSON_NAME]" at bounding box center [90, 126] width 43 height 7
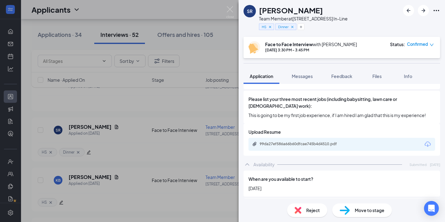
scroll to position [229, 0]
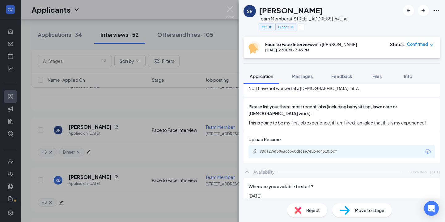
click at [323, 148] on div "99da27ef586a66b60dfcae745b4d4510.pdf" at bounding box center [341, 151] width 187 height 13
click at [321, 149] on div "99da27ef586a66b60dfcae745b4d4510.pdf" at bounding box center [303, 151] width 87 height 5
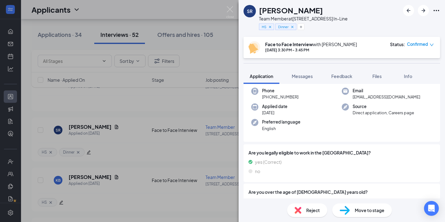
scroll to position [0, 0]
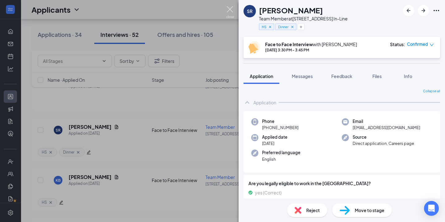
click at [233, 10] on img at bounding box center [230, 12] width 8 height 12
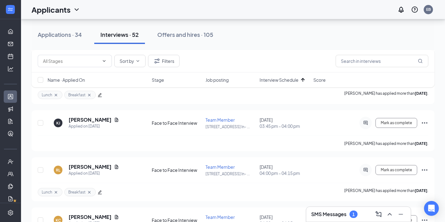
scroll to position [881, 0]
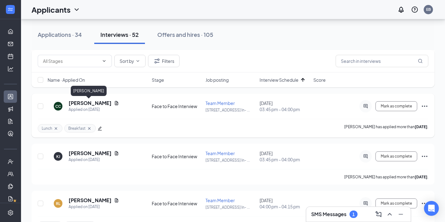
click at [89, 103] on h5 "[PERSON_NAME]" at bounding box center [90, 102] width 43 height 7
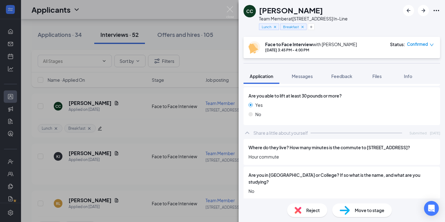
scroll to position [556, 0]
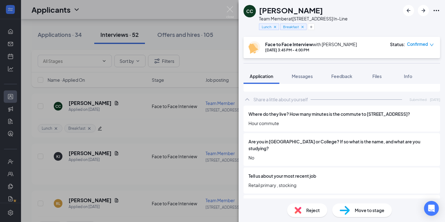
click at [351, 211] on div "Move to stage" at bounding box center [362, 210] width 60 height 14
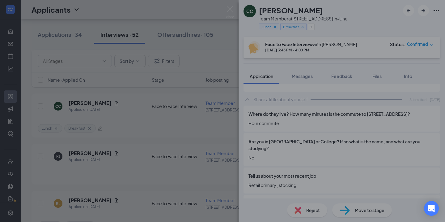
type input "Final Review Stage (next stage)"
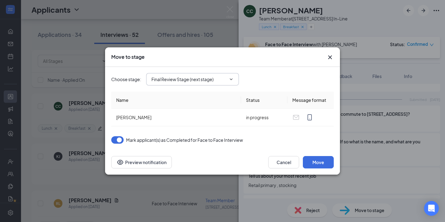
click at [238, 83] on span "Final Review Stage (next stage)" at bounding box center [192, 79] width 93 height 12
click at [234, 81] on icon "ChevronDown" at bounding box center [231, 79] width 5 height 5
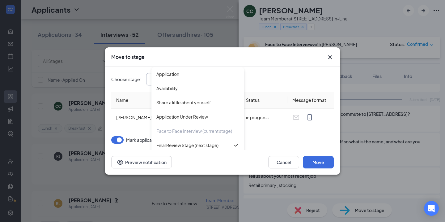
click at [328, 60] on icon "Cross" at bounding box center [329, 56] width 7 height 7
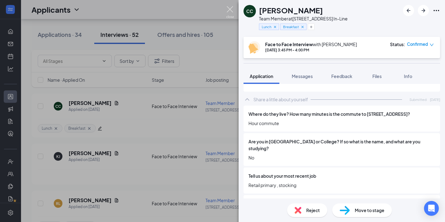
click at [233, 10] on img at bounding box center [230, 12] width 8 height 12
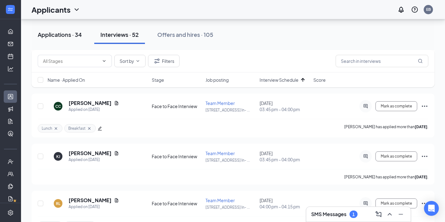
click at [65, 39] on button "Applications · 34" at bounding box center [60, 34] width 57 height 19
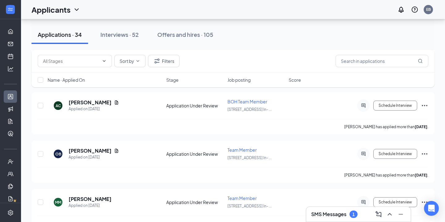
scroll to position [814, 0]
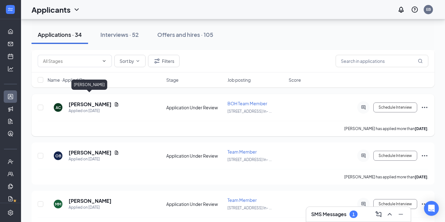
click at [86, 101] on h5 "[PERSON_NAME]" at bounding box center [90, 104] width 43 height 7
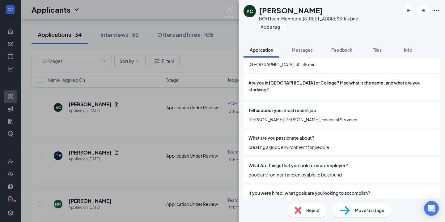
scroll to position [586, 0]
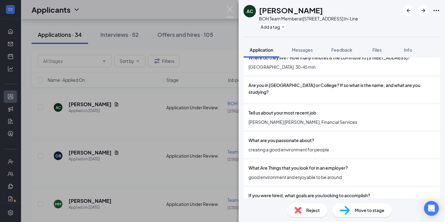
click at [351, 206] on div "Move to stage" at bounding box center [362, 210] width 60 height 14
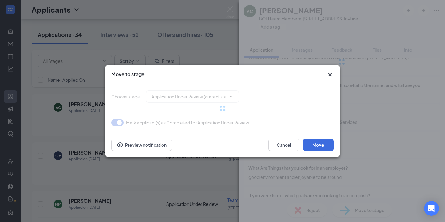
type input "Face to Face Interview (next stage)"
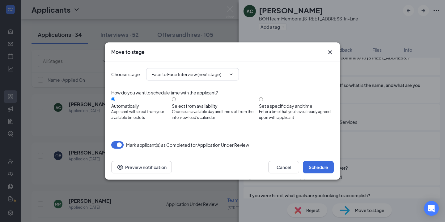
click at [320, 158] on div "Cancel Schedule Preview notification" at bounding box center [222, 166] width 235 height 25
click at [320, 165] on button "Schedule" at bounding box center [318, 167] width 31 height 12
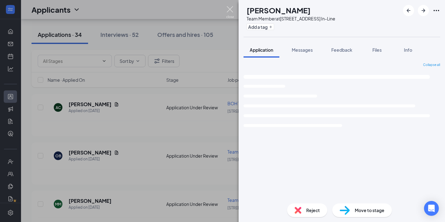
click at [229, 11] on img at bounding box center [230, 12] width 8 height 12
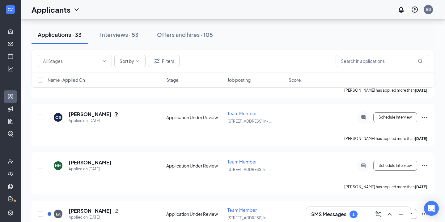
scroll to position [868, 0]
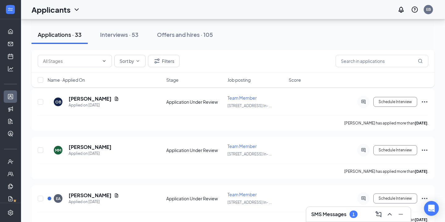
click at [110, 90] on div "Sort by Filters Name · Applied On Stage Job posting Score" at bounding box center [233, 72] width 403 height 44
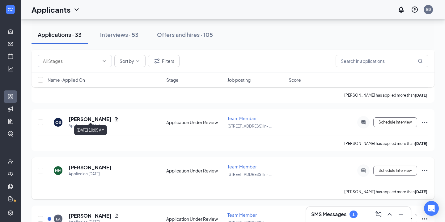
scroll to position [798, 0]
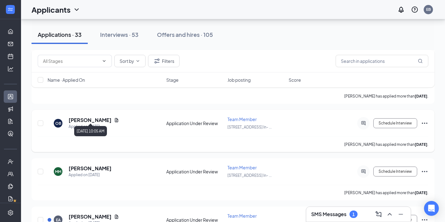
click at [109, 123] on div "Applied on [DATE]" at bounding box center [94, 126] width 50 height 6
click at [112, 116] on h5 "[PERSON_NAME]" at bounding box center [90, 119] width 43 height 7
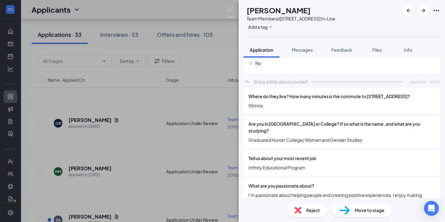
scroll to position [535, 0]
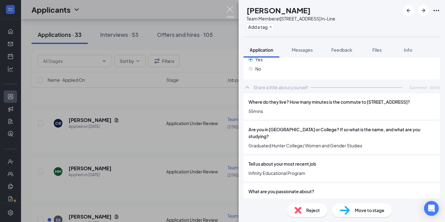
click at [231, 12] on img at bounding box center [230, 12] width 8 height 12
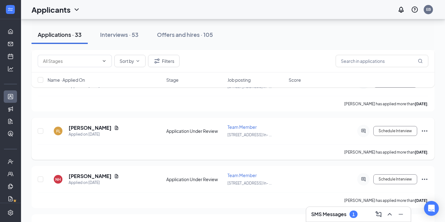
scroll to position [939, 0]
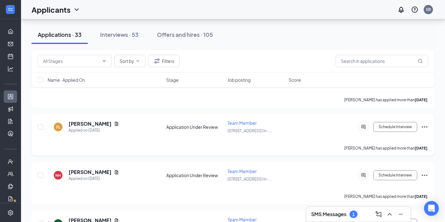
click at [91, 120] on h5 "[PERSON_NAME]" at bounding box center [90, 123] width 43 height 7
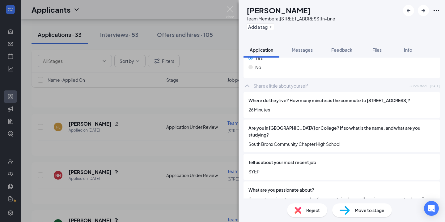
scroll to position [538, 0]
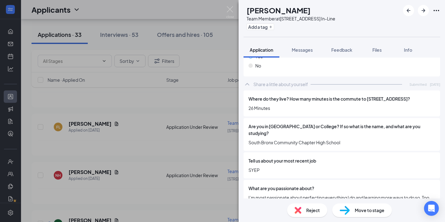
click at [302, 206] on div "Reject" at bounding box center [307, 210] width 40 height 14
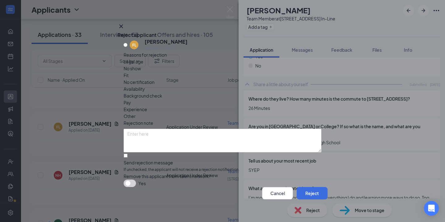
click at [145, 85] on span "Availability" at bounding box center [134, 88] width 21 height 7
drag, startPoint x: 147, startPoint y: 78, endPoint x: 155, endPoint y: 79, distance: 8.4
click at [143, 65] on span "Legal age" at bounding box center [134, 61] width 20 height 7
click at [302, 187] on button "Reject" at bounding box center [312, 193] width 31 height 12
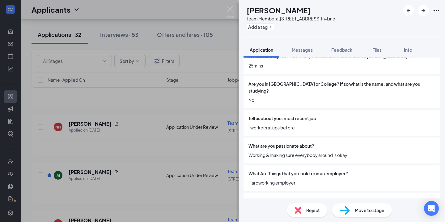
scroll to position [589, 0]
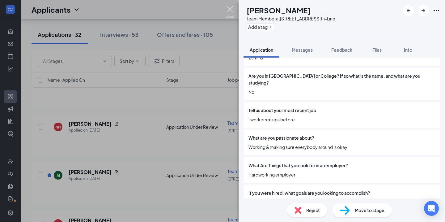
click at [232, 9] on img at bounding box center [230, 12] width 8 height 12
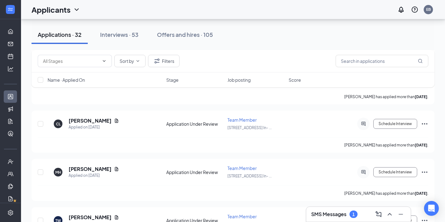
scroll to position [1238, 0]
click at [120, 36] on div "Interviews · 53" at bounding box center [119, 35] width 38 height 8
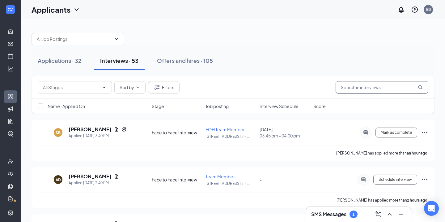
click at [344, 89] on input "text" at bounding box center [382, 87] width 93 height 12
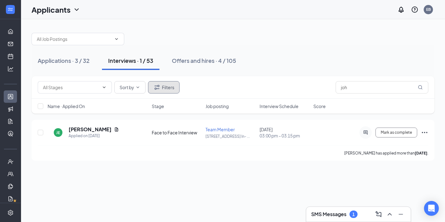
click at [175, 88] on button "Filters" at bounding box center [164, 87] width 32 height 12
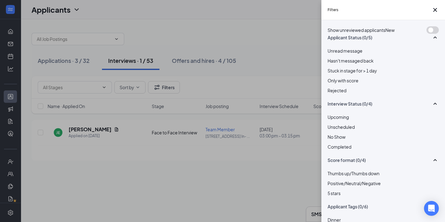
click at [341, 93] on span "Rejected" at bounding box center [336, 90] width 19 height 6
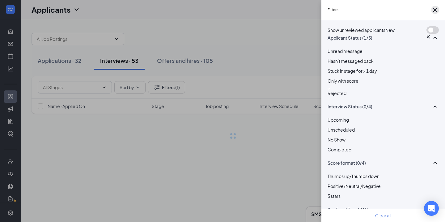
click at [435, 9] on icon "Cross" at bounding box center [434, 9] width 7 height 7
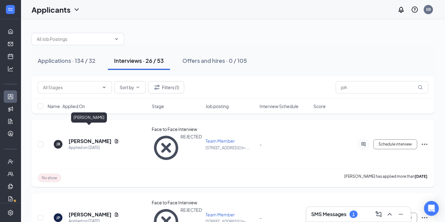
click at [91, 137] on h5 "Johana Romero" at bounding box center [90, 140] width 43 height 7
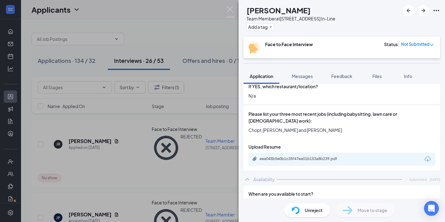
scroll to position [228, 0]
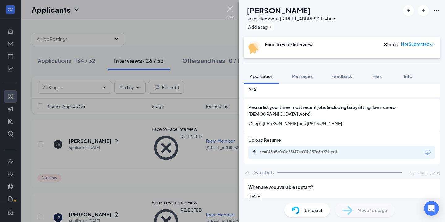
drag, startPoint x: 232, startPoint y: 10, endPoint x: 210, endPoint y: 91, distance: 84.7
click at [232, 10] on img at bounding box center [230, 12] width 8 height 12
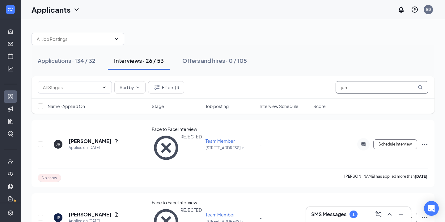
click at [351, 88] on input "joh" at bounding box center [382, 87] width 93 height 12
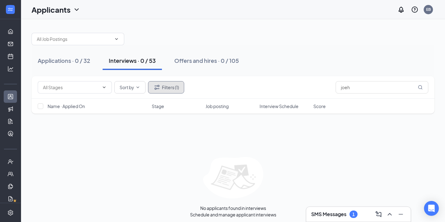
click at [173, 90] on button "Filters (1)" at bounding box center [166, 87] width 36 height 12
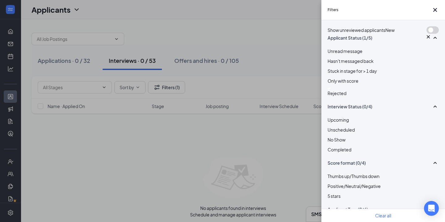
click at [333, 96] on div "Rejected" at bounding box center [382, 91] width 111 height 9
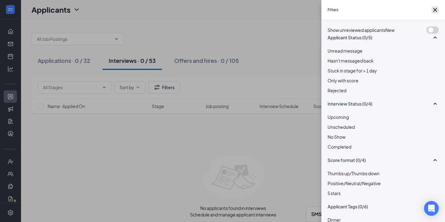
click at [434, 14] on icon "Cross" at bounding box center [434, 9] width 7 height 7
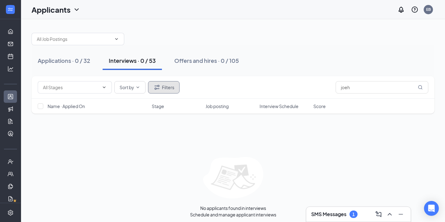
click at [174, 86] on button "Filters" at bounding box center [164, 87] width 32 height 12
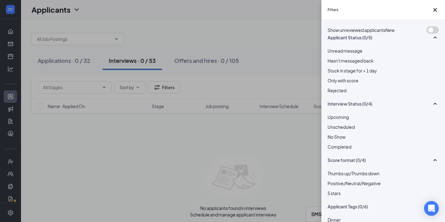
click at [340, 93] on span "Rejected" at bounding box center [336, 90] width 19 height 6
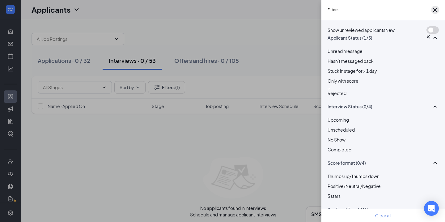
click at [435, 14] on icon "Cross" at bounding box center [434, 9] width 7 height 7
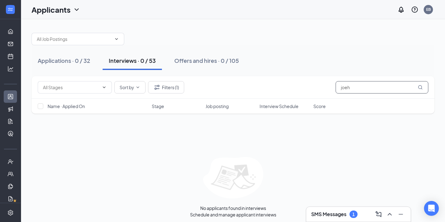
click at [352, 88] on input "joeh" at bounding box center [382, 87] width 93 height 12
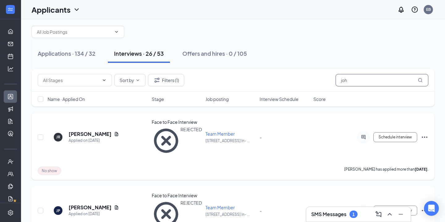
scroll to position [8, 0]
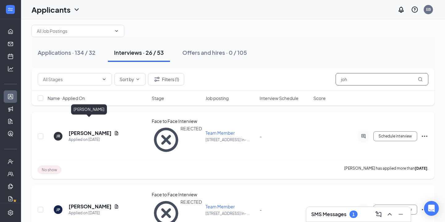
type input "joh"
click at [92, 129] on h5 "Johana Romero" at bounding box center [90, 132] width 43 height 7
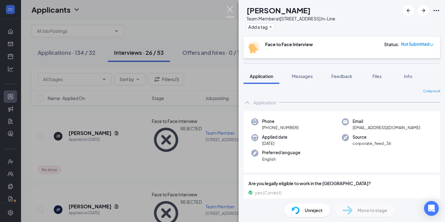
click at [227, 6] on img at bounding box center [230, 12] width 8 height 12
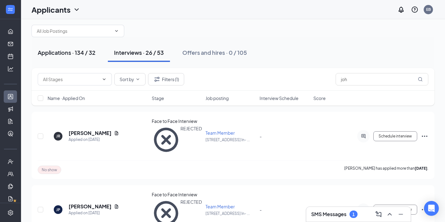
click at [88, 58] on button "Applications · 134 / 32" at bounding box center [67, 52] width 70 height 19
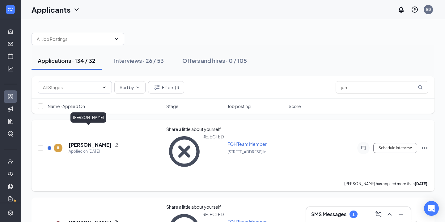
click at [93, 141] on h5 "[PERSON_NAME]" at bounding box center [90, 144] width 43 height 7
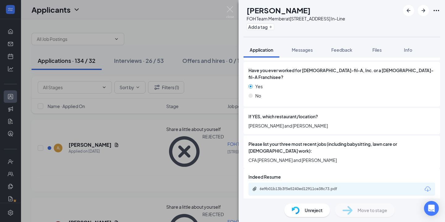
scroll to position [213, 0]
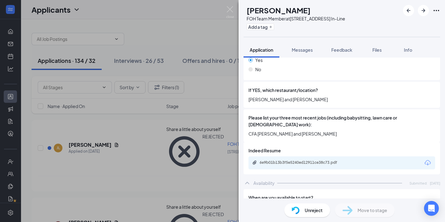
click at [312, 156] on div "6e9b01b13b3f5e5240ed12911ce38c73.pdf" at bounding box center [341, 162] width 187 height 13
click at [304, 160] on div "6e9b01b13b3f5e5240ed12911ce38c73.pdf" at bounding box center [302, 163] width 100 height 6
click at [230, 14] on img at bounding box center [230, 12] width 8 height 12
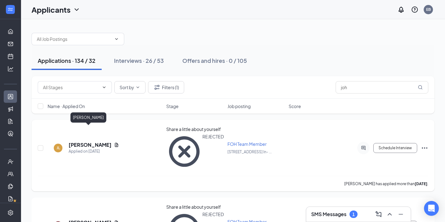
click at [91, 141] on h5 "[PERSON_NAME]" at bounding box center [90, 144] width 43 height 7
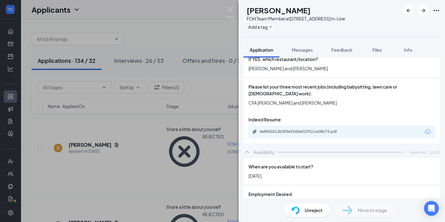
scroll to position [231, 0]
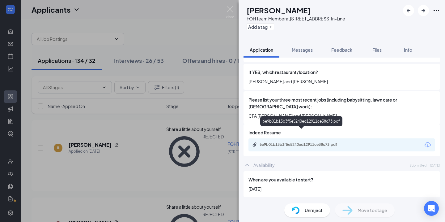
click at [327, 142] on div "6e9b01b13b3f5e5240ed12911ce38c73.pdf" at bounding box center [303, 144] width 87 height 5
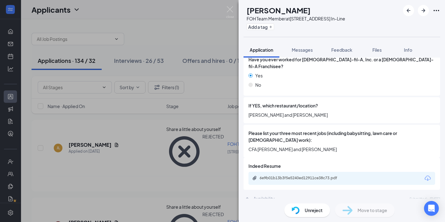
scroll to position [206, 0]
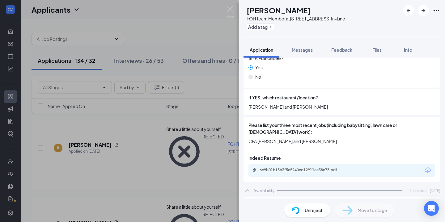
click at [276, 163] on div "6e9b01b13b3f5e5240ed12911ce38c73.pdf" at bounding box center [341, 169] width 187 height 13
click at [275, 167] on div "6e9b01b13b3f5e5240ed12911ce38c73.pdf" at bounding box center [303, 169] width 87 height 5
click at [46, 52] on div "JL Johanna Lane FOH Team Member at 918 8th Avenue In-Line Add a tag Application…" at bounding box center [222, 111] width 445 height 222
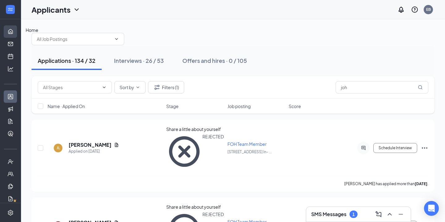
click at [16, 32] on link "Home" at bounding box center [19, 31] width 6 height 12
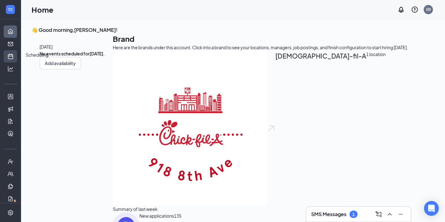
click at [16, 50] on link "Scheduling" at bounding box center [19, 56] width 6 height 12
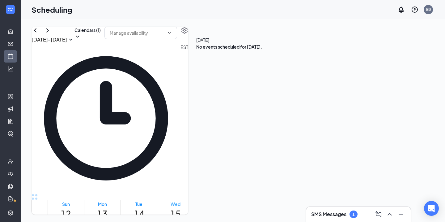
scroll to position [304, 0]
click at [217, 207] on h1 "16" at bounding box center [212, 214] width 11 height 14
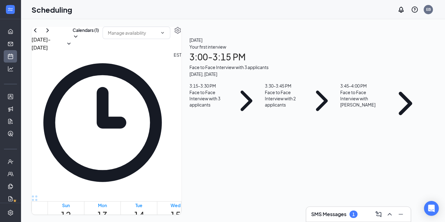
scroll to position [21, 0]
click at [254, 208] on h1 "17" at bounding box center [248, 215] width 11 height 14
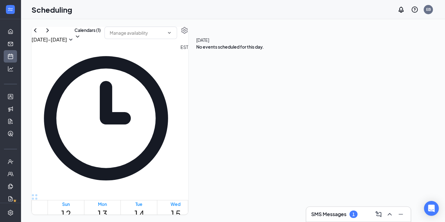
click at [254, 207] on h1 "17" at bounding box center [248, 214] width 11 height 14
click at [101, 40] on button "Calendars (1)" at bounding box center [87, 33] width 26 height 13
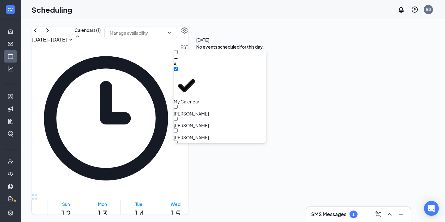
click at [207, 59] on div "All" at bounding box center [220, 58] width 93 height 17
checkbox input "true"
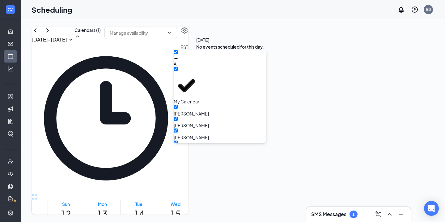
checkbox input "true"
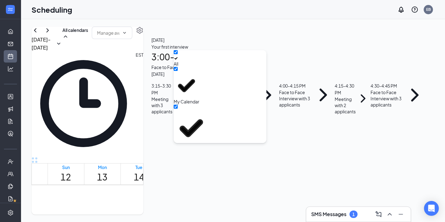
scroll to position [110, 0]
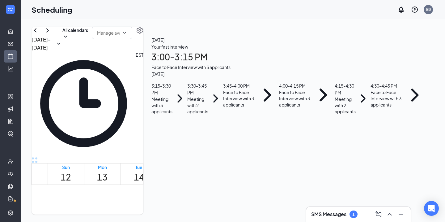
click at [3, 94] on ul "Applicants Sourcing Tools Job Postings Talent Network" at bounding box center [10, 114] width 21 height 49
click at [16, 96] on link "Applicants" at bounding box center [19, 96] width 6 height 12
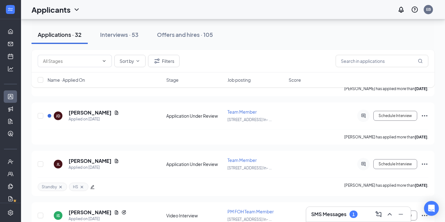
scroll to position [510, 0]
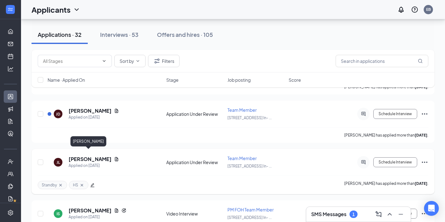
click at [83, 155] on h5 "[PERSON_NAME]" at bounding box center [90, 158] width 43 height 7
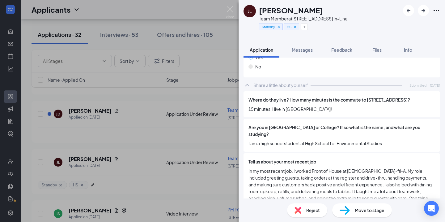
scroll to position [570, 0]
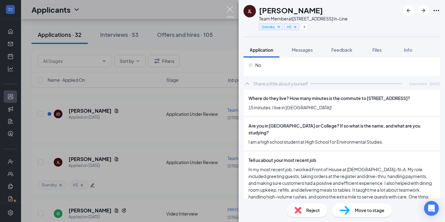
click at [226, 12] on img at bounding box center [230, 12] width 8 height 12
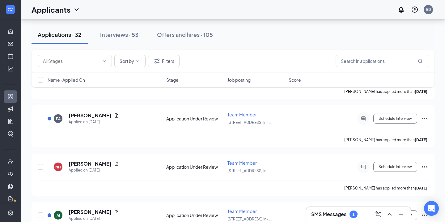
scroll to position [900, 0]
